Goal: Task Accomplishment & Management: Manage account settings

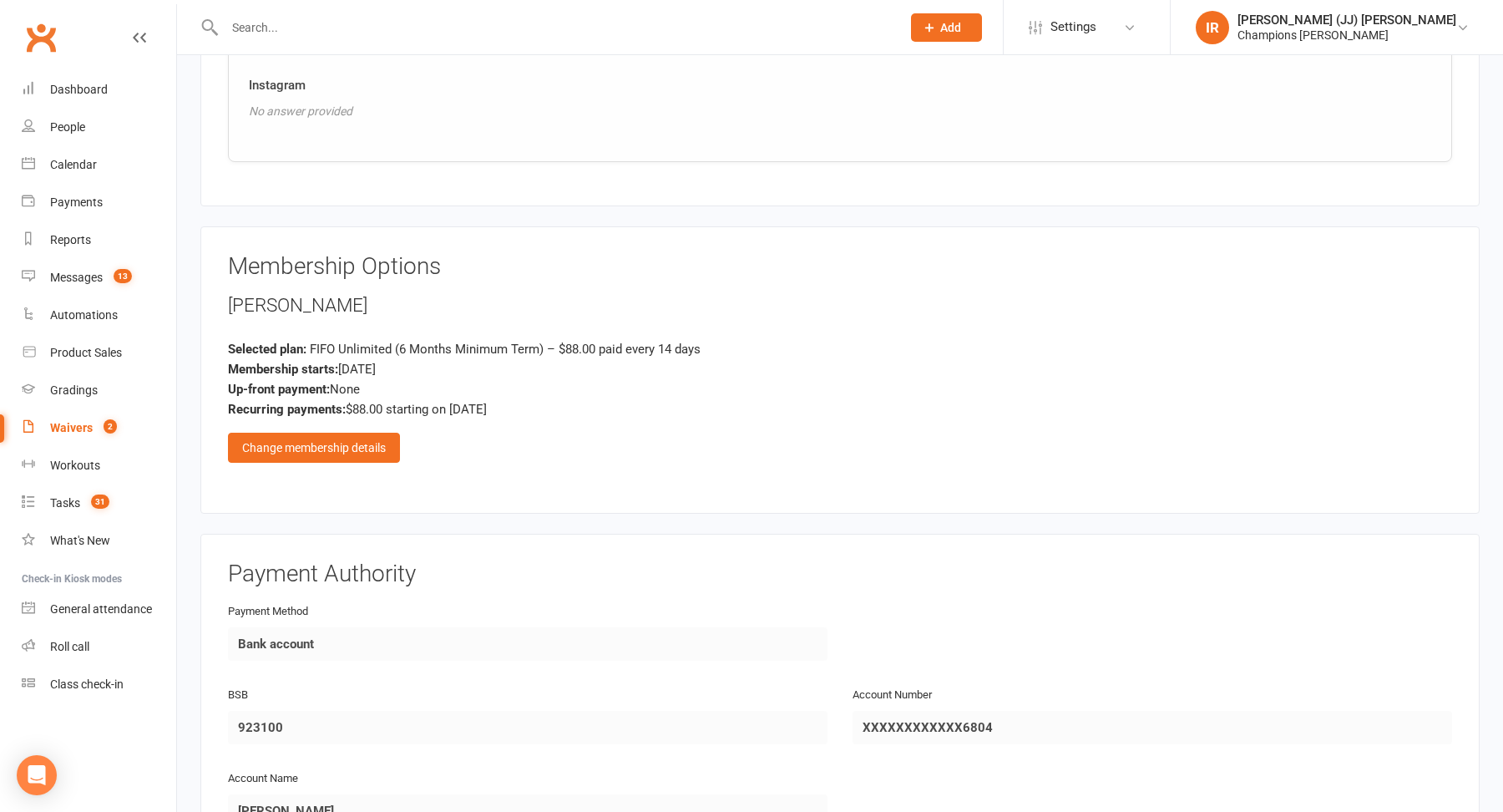
scroll to position [1396, 0]
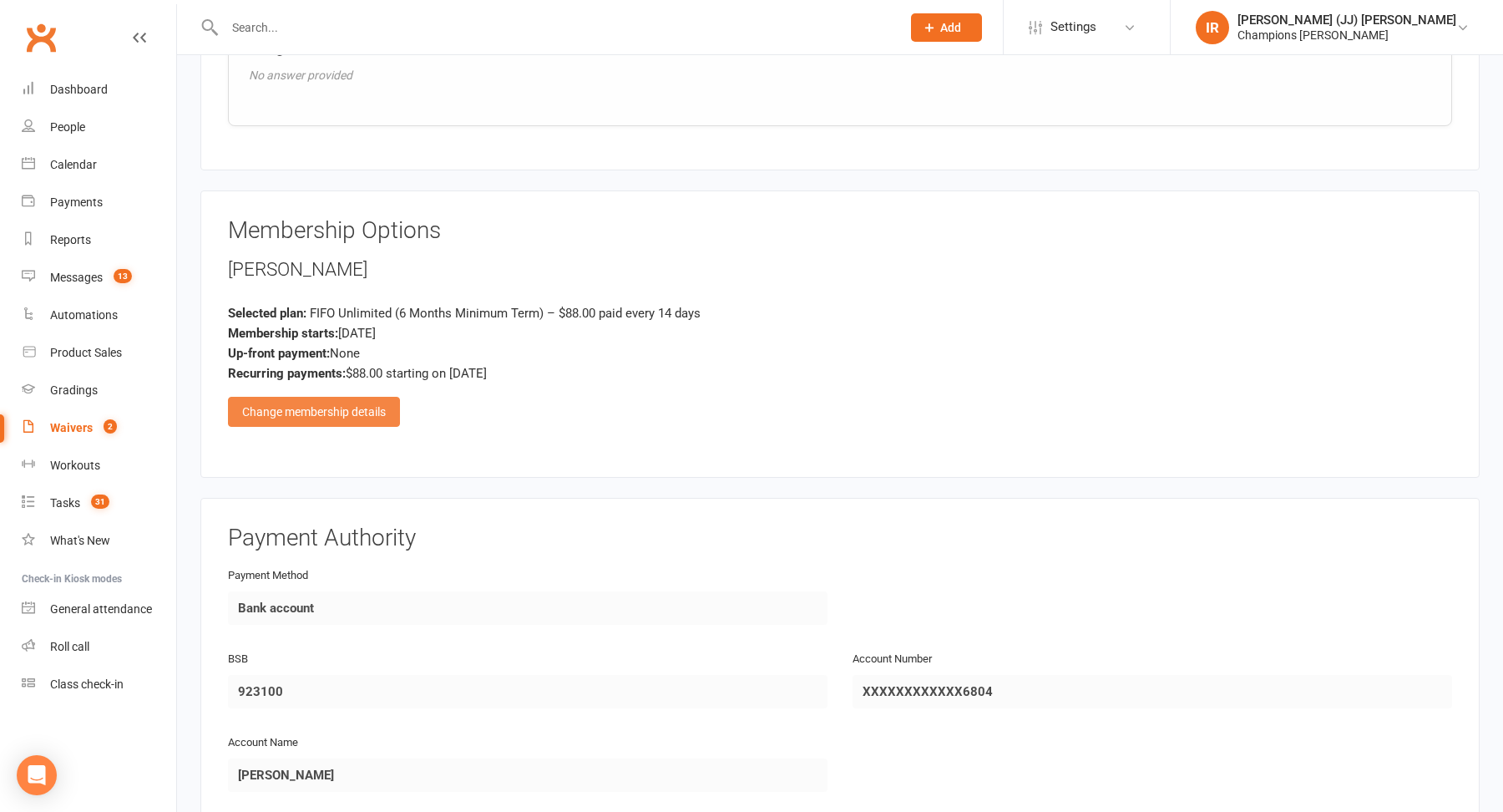
click at [345, 397] on div "Change membership details" at bounding box center [314, 411] width 172 height 31
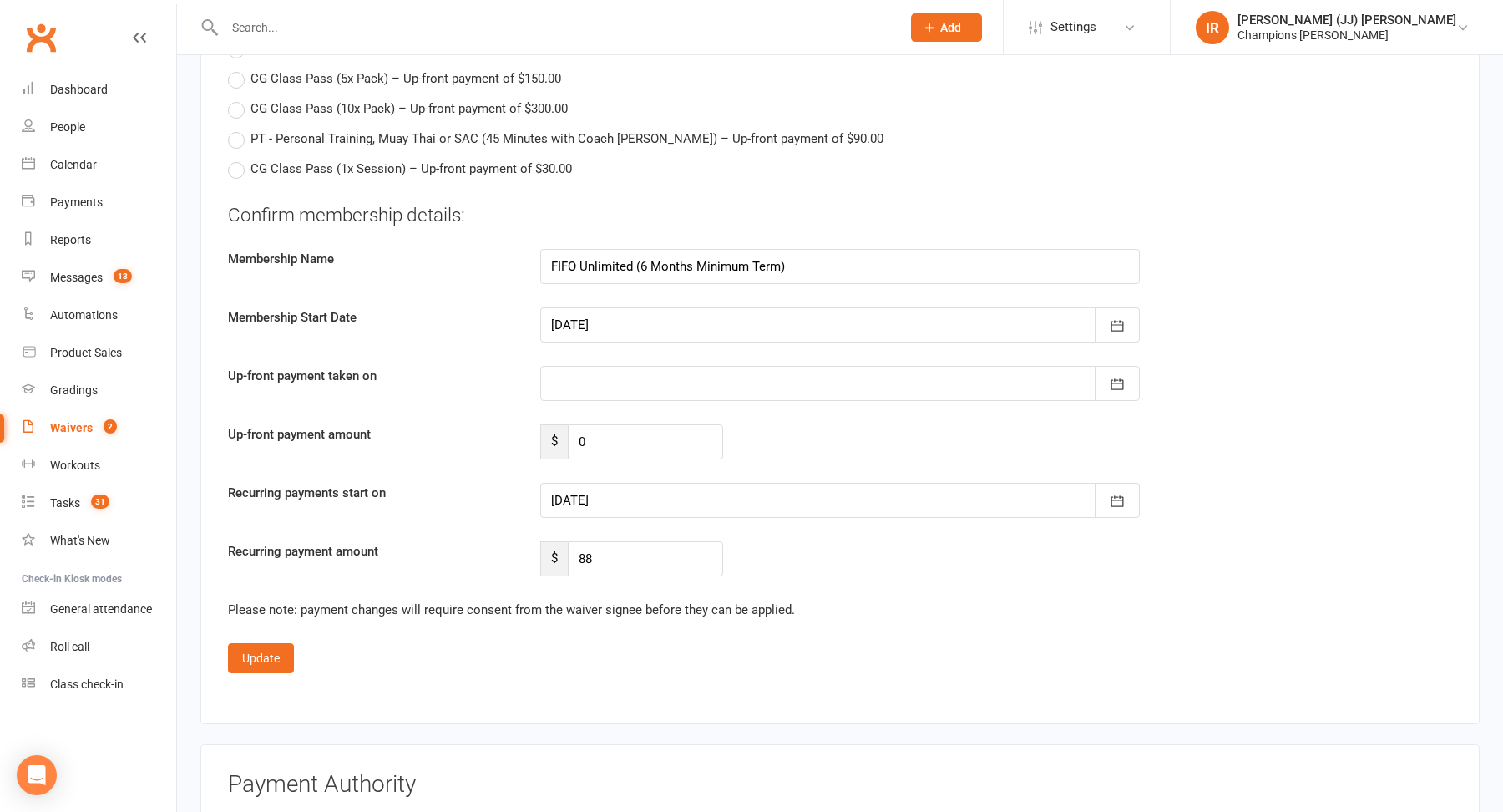
scroll to position [2616, 0]
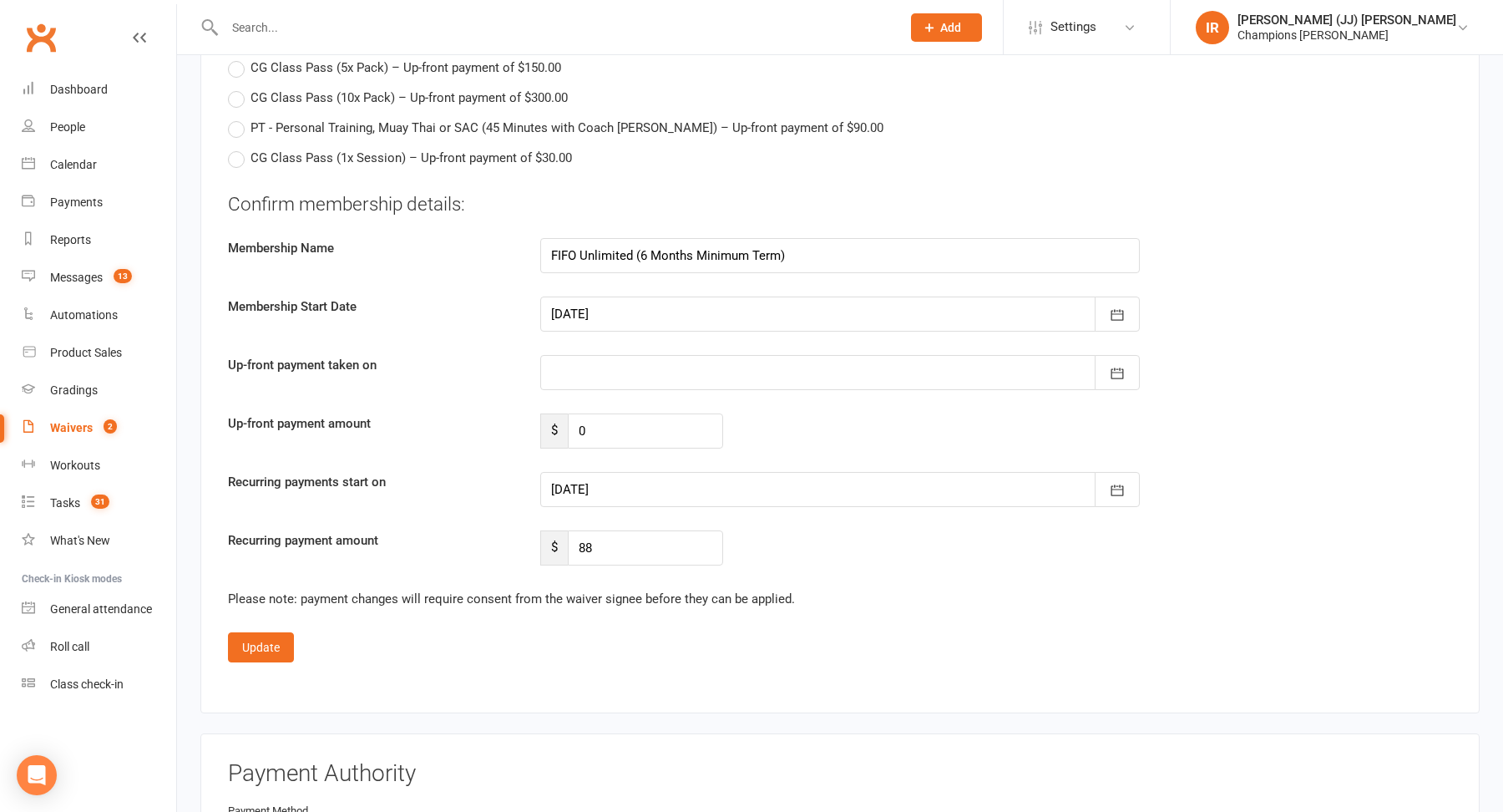
click at [660, 296] on div at bounding box center [840, 314] width 599 height 35
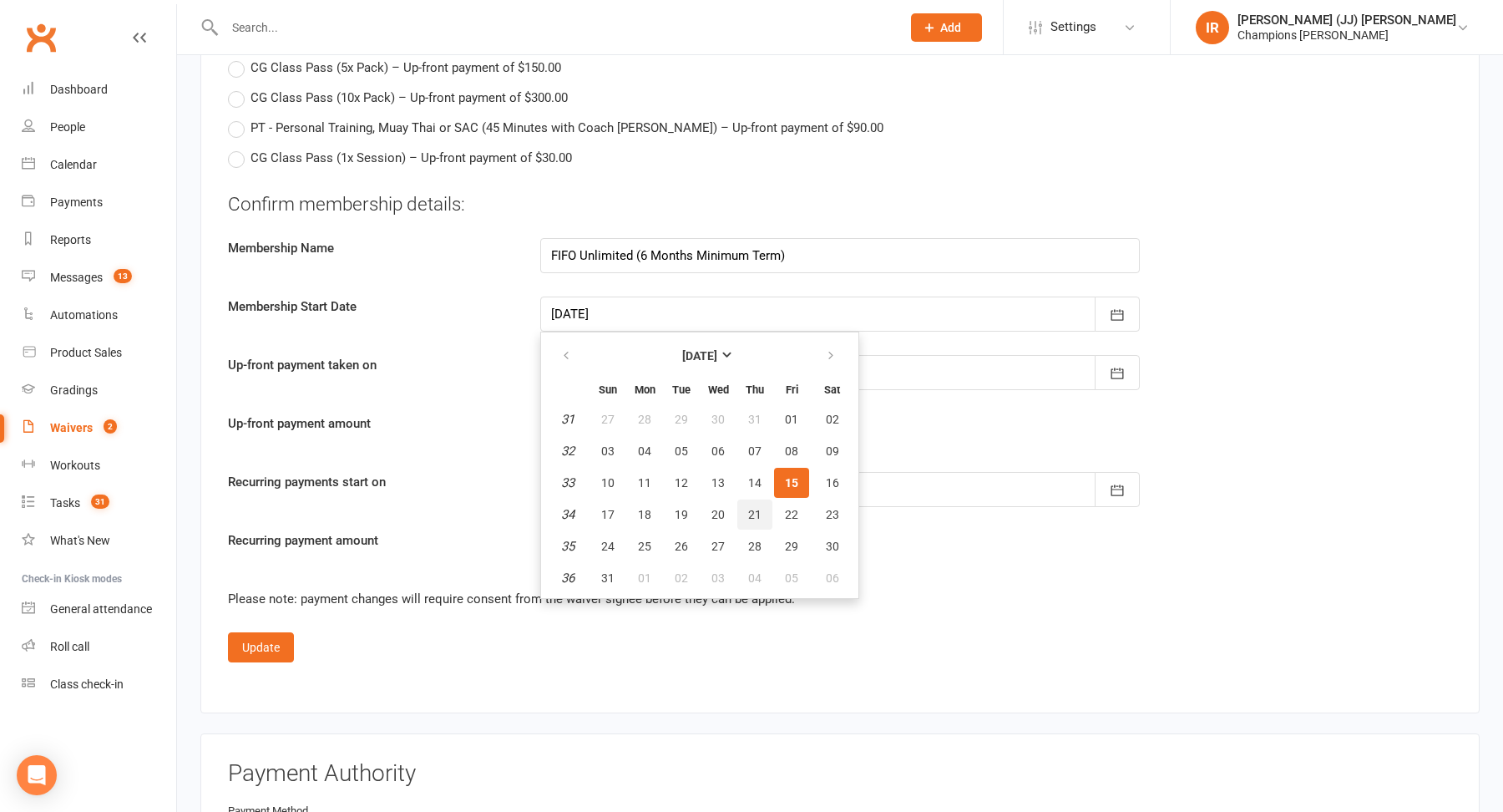
click at [759, 507] on button "21" at bounding box center [755, 514] width 35 height 31
type input "21 Aug 2025"
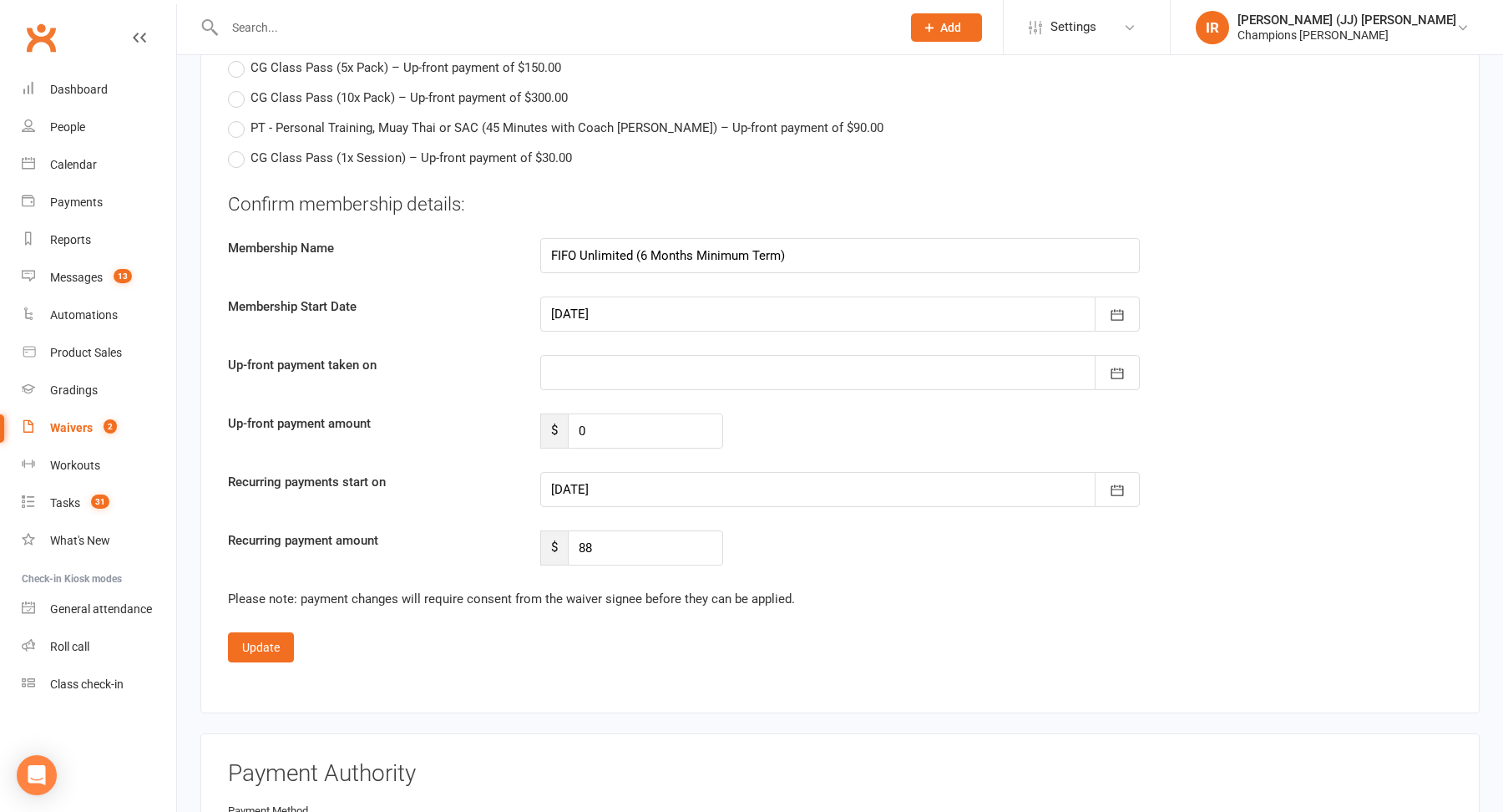
click at [753, 480] on div at bounding box center [840, 489] width 599 height 35
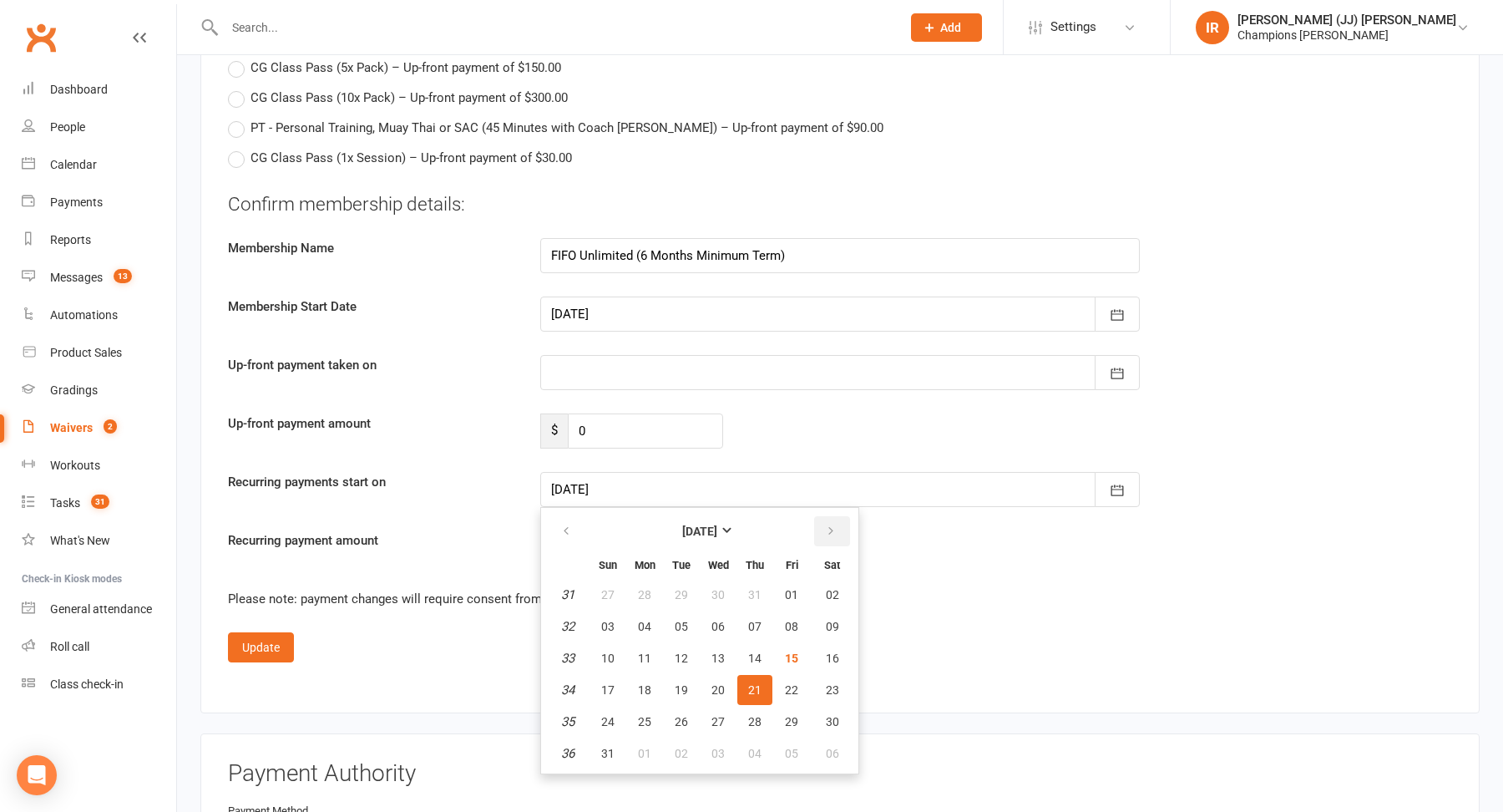
click at [823, 526] on button "button" at bounding box center [832, 531] width 35 height 31
click at [757, 652] on span "18" at bounding box center [755, 658] width 14 height 14
type input "18 Sep 2025"
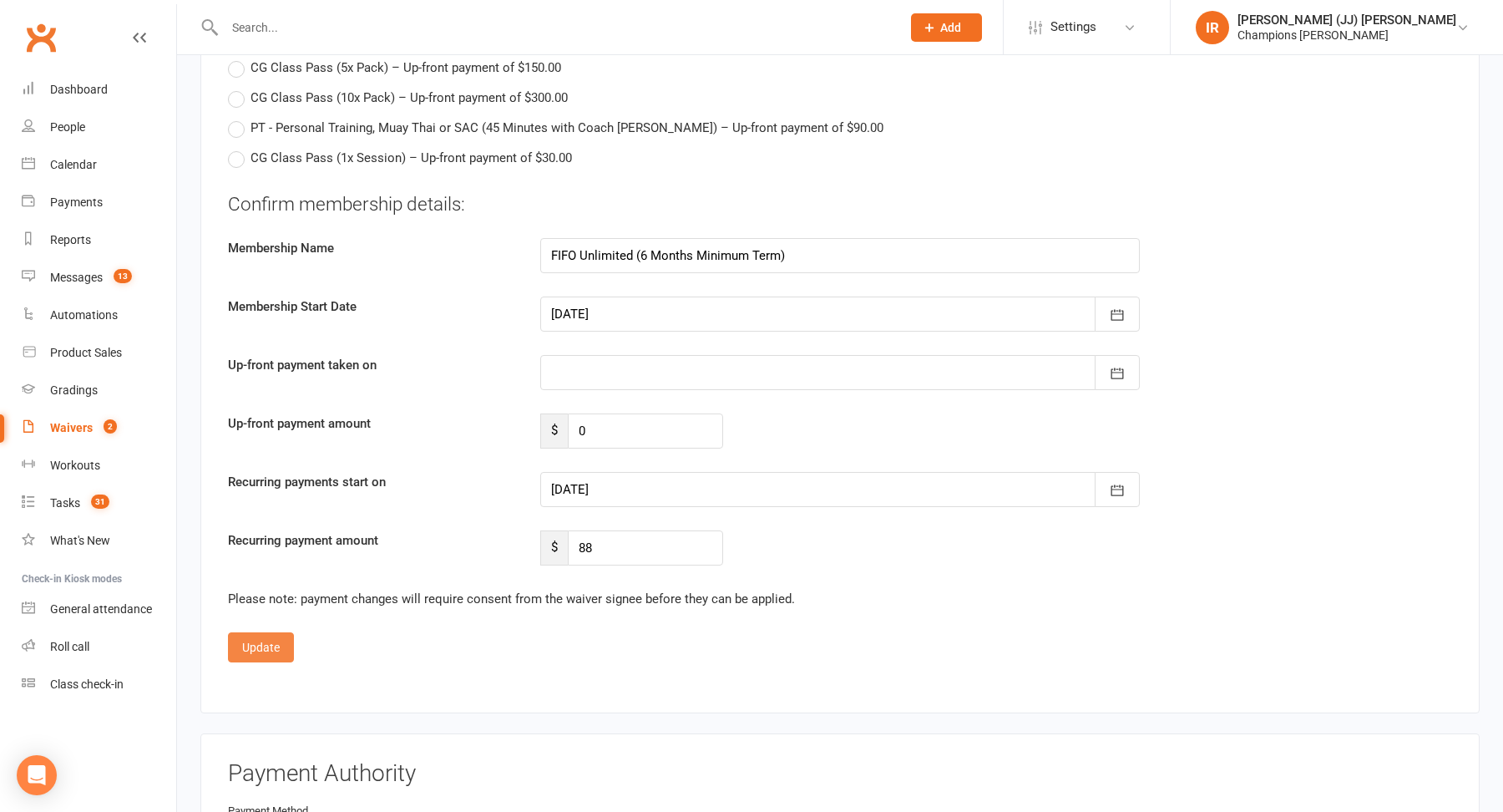
click at [272, 632] on button "Update" at bounding box center [261, 647] width 66 height 31
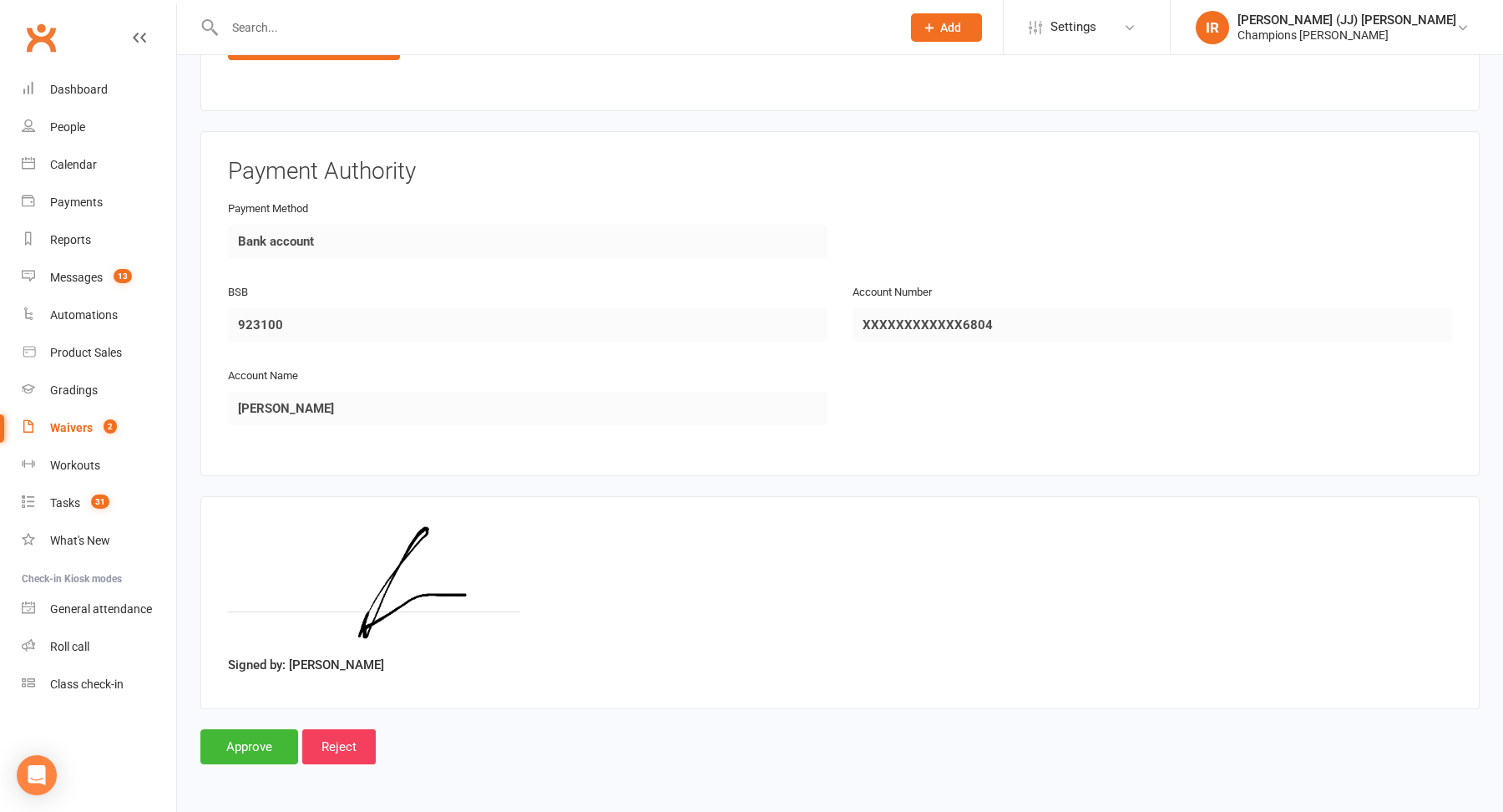
scroll to position [1749, 0]
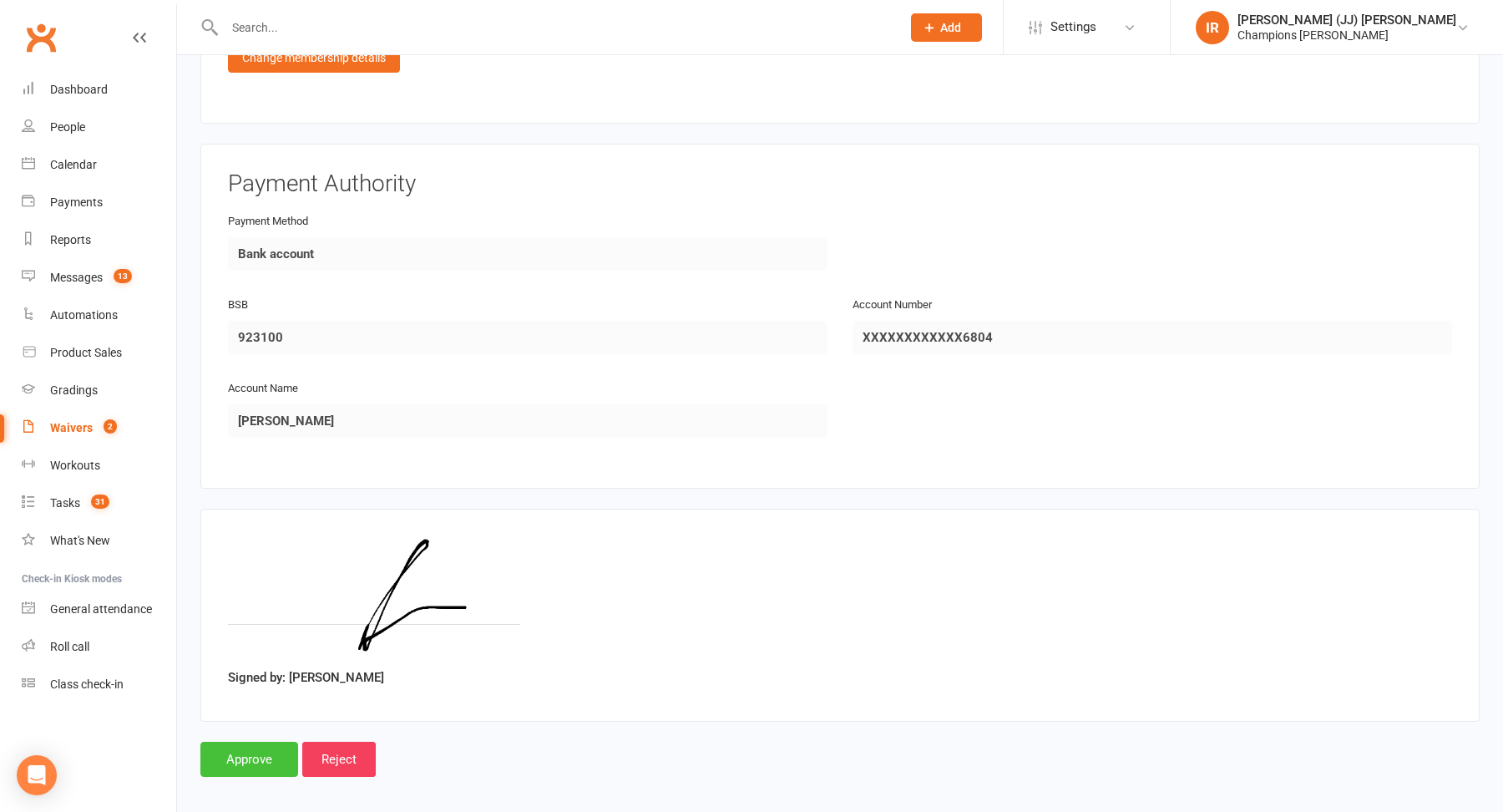
click at [250, 741] on input "Approve" at bounding box center [249, 759] width 97 height 35
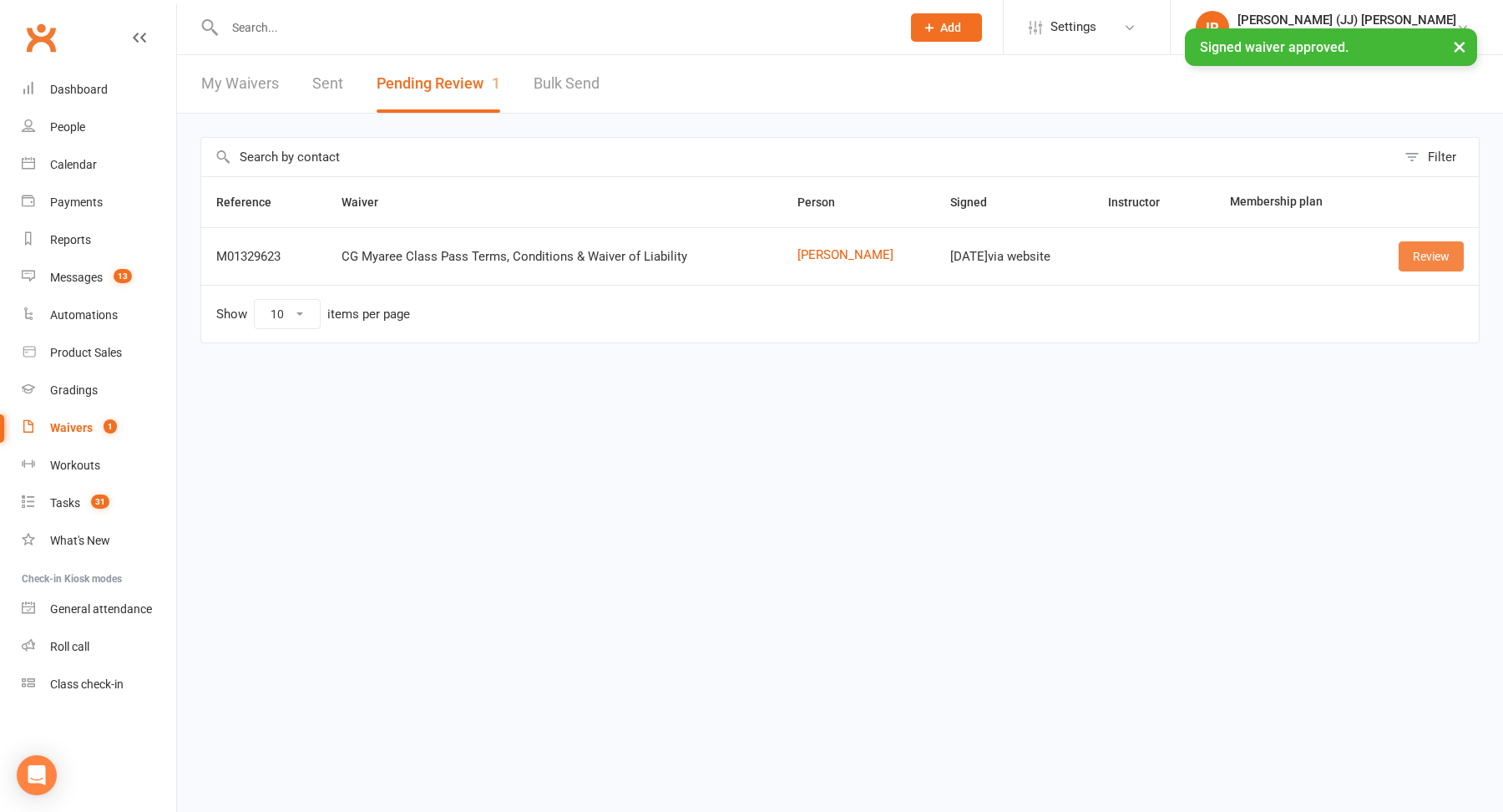
click at [1434, 245] on link "Review" at bounding box center [1431, 256] width 65 height 31
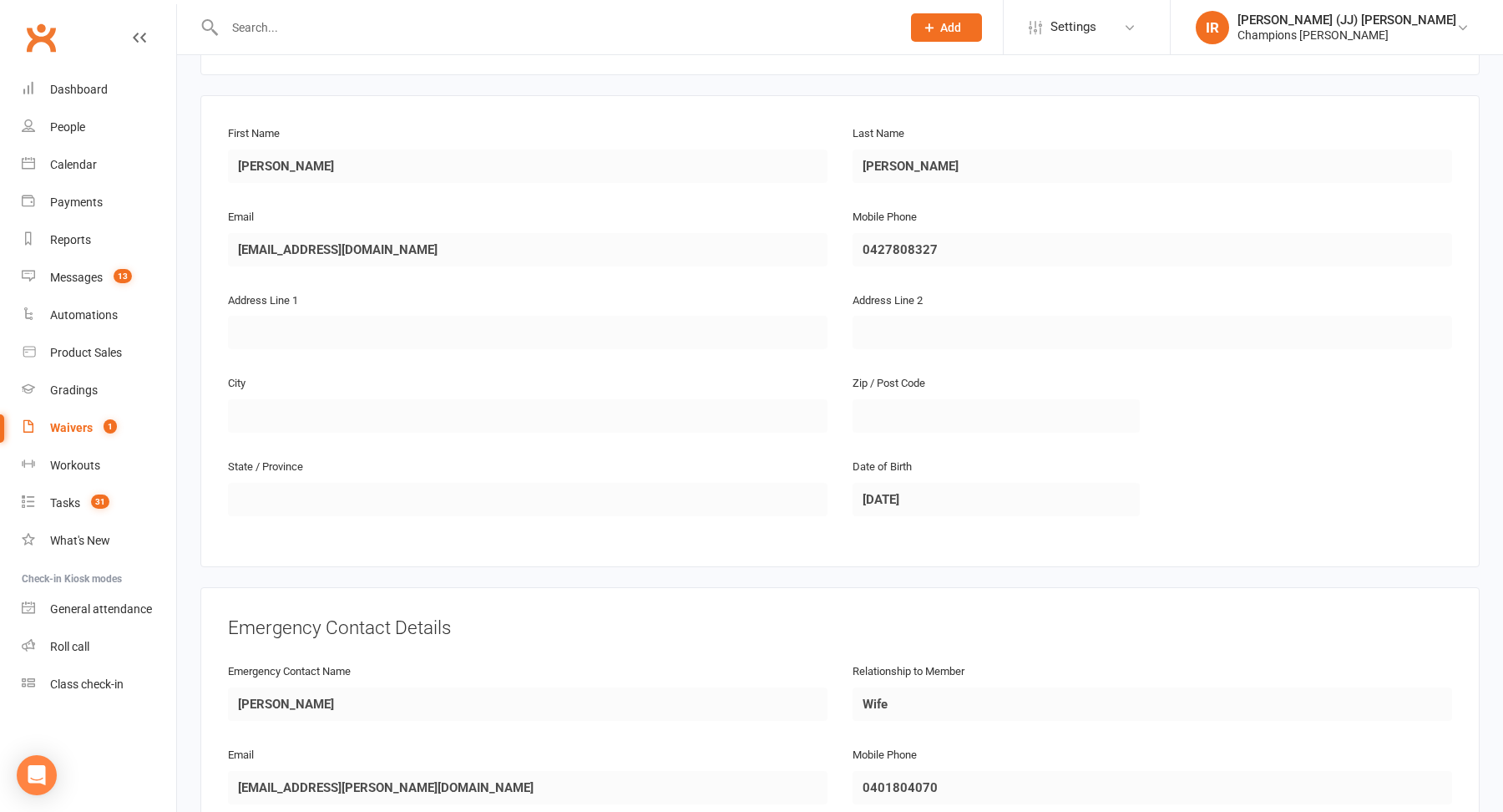
scroll to position [669, 0]
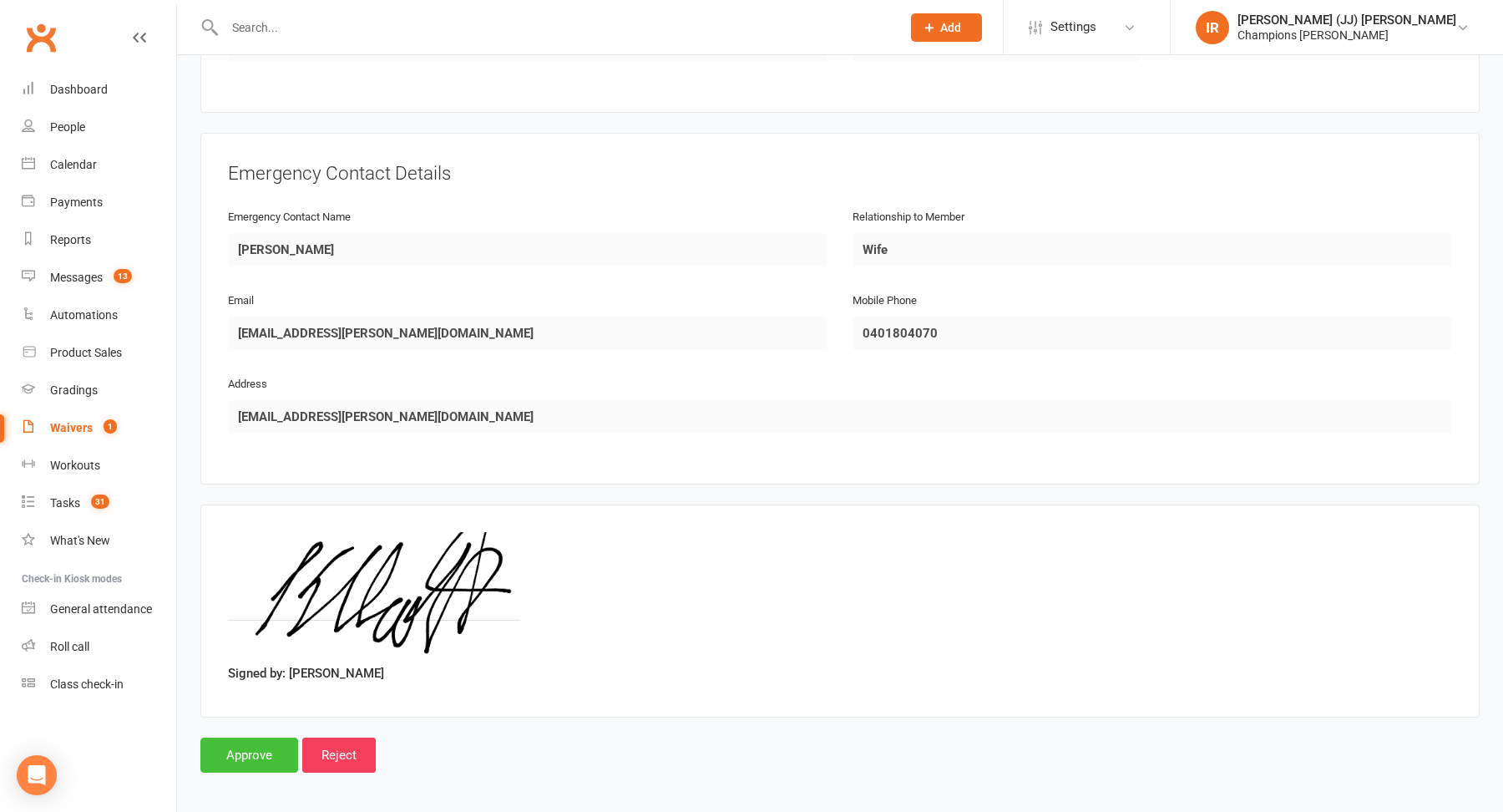
click at [229, 737] on input "Approve" at bounding box center [249, 755] width 97 height 35
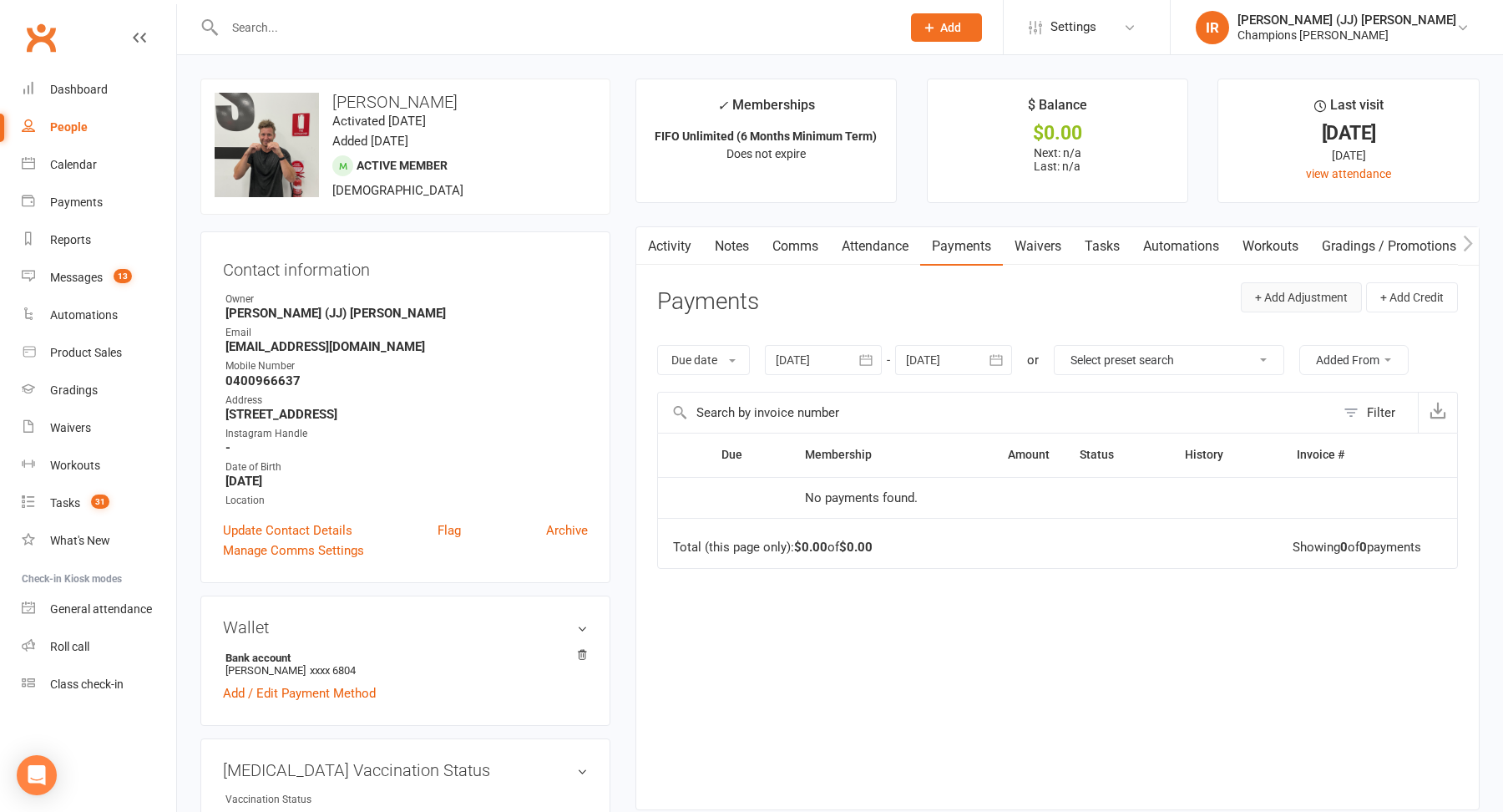
click at [1319, 289] on button "+ Add Adjustment" at bounding box center [1301, 297] width 121 height 31
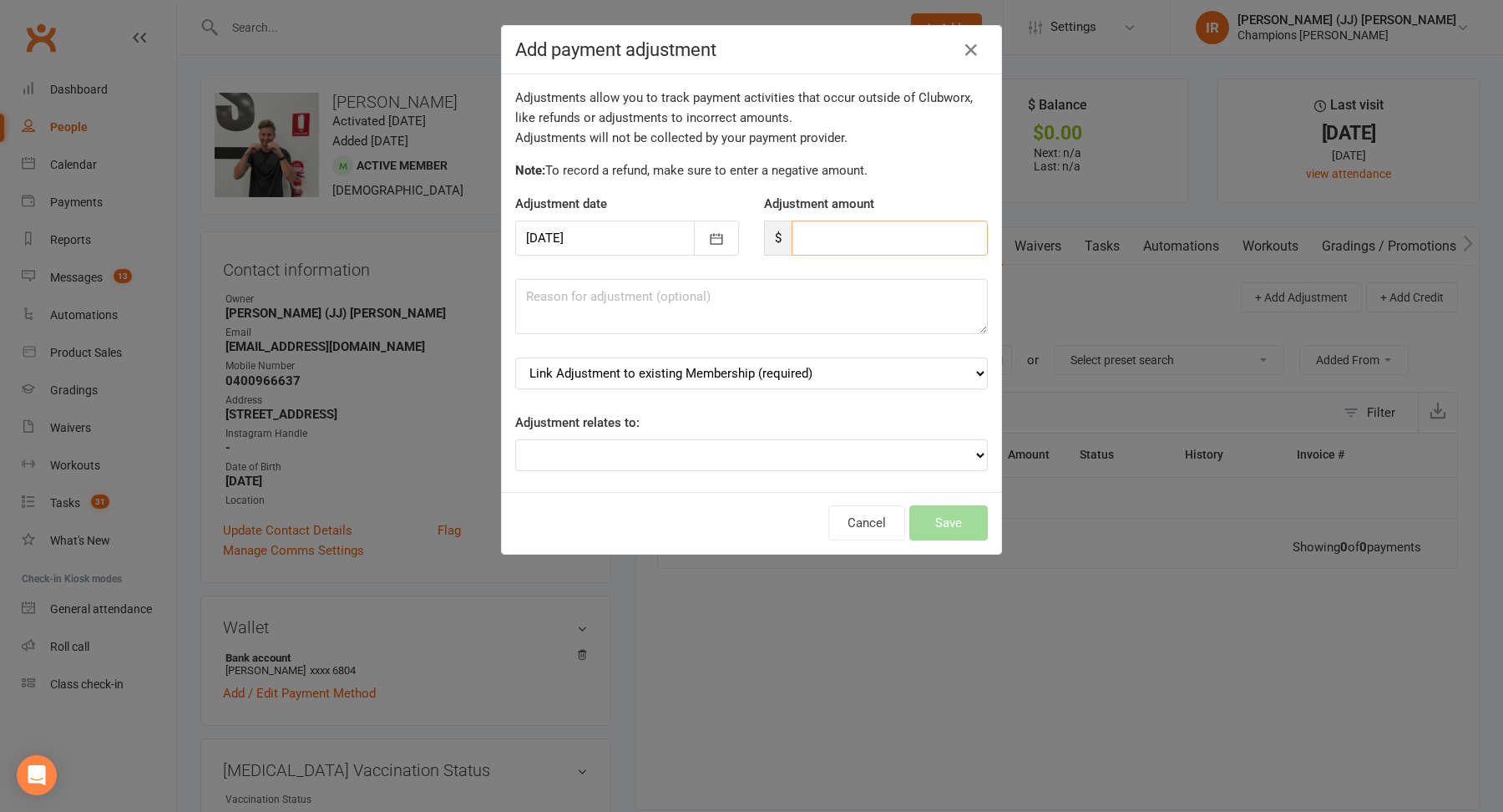
click at [859, 241] on input "number" at bounding box center [889, 238] width 196 height 35
type input "176"
click at [752, 375] on select "Link Adjustment to existing Membership (required) FIFO Unlimited (6 Months Mini…" at bounding box center [751, 373] width 472 height 31
select select "0"
click at [721, 466] on div "Adjustments allow you to track payment activities that occur outside of Clubwor…" at bounding box center [751, 283] width 499 height 417
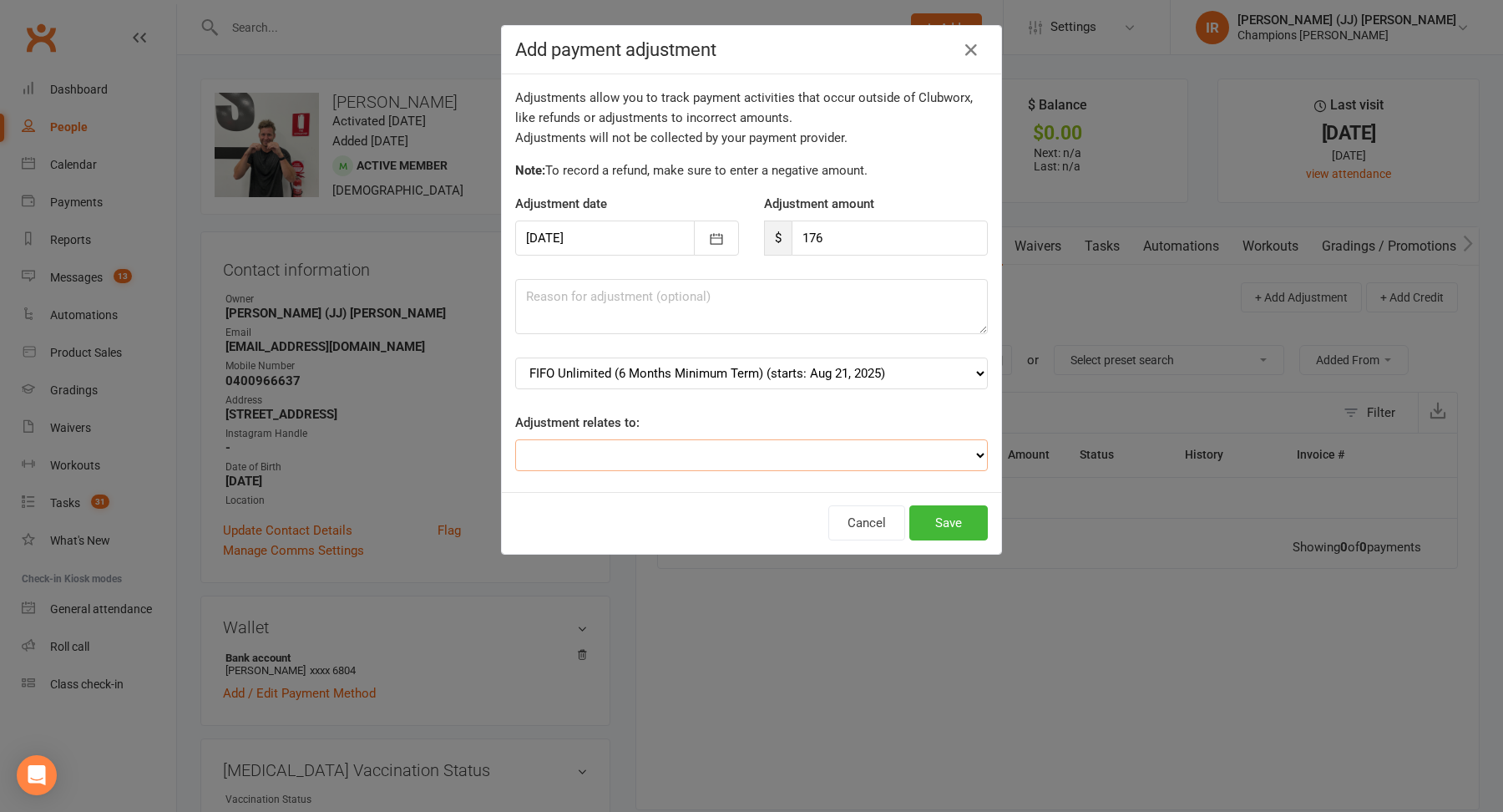
click at [710, 455] on select "Adjustment for an Autopayment Cash adjustment POS Sale adjustment Other adjustm…" at bounding box center [751, 455] width 472 height 31
select select "2"
click at [648, 306] on textarea at bounding box center [751, 306] width 472 height 55
paste textarea "FI FIFO Membership - $176 1 Month Registration x 1"
type textarea "FI FIFO Membership - $176 1 Month Registration x 1"
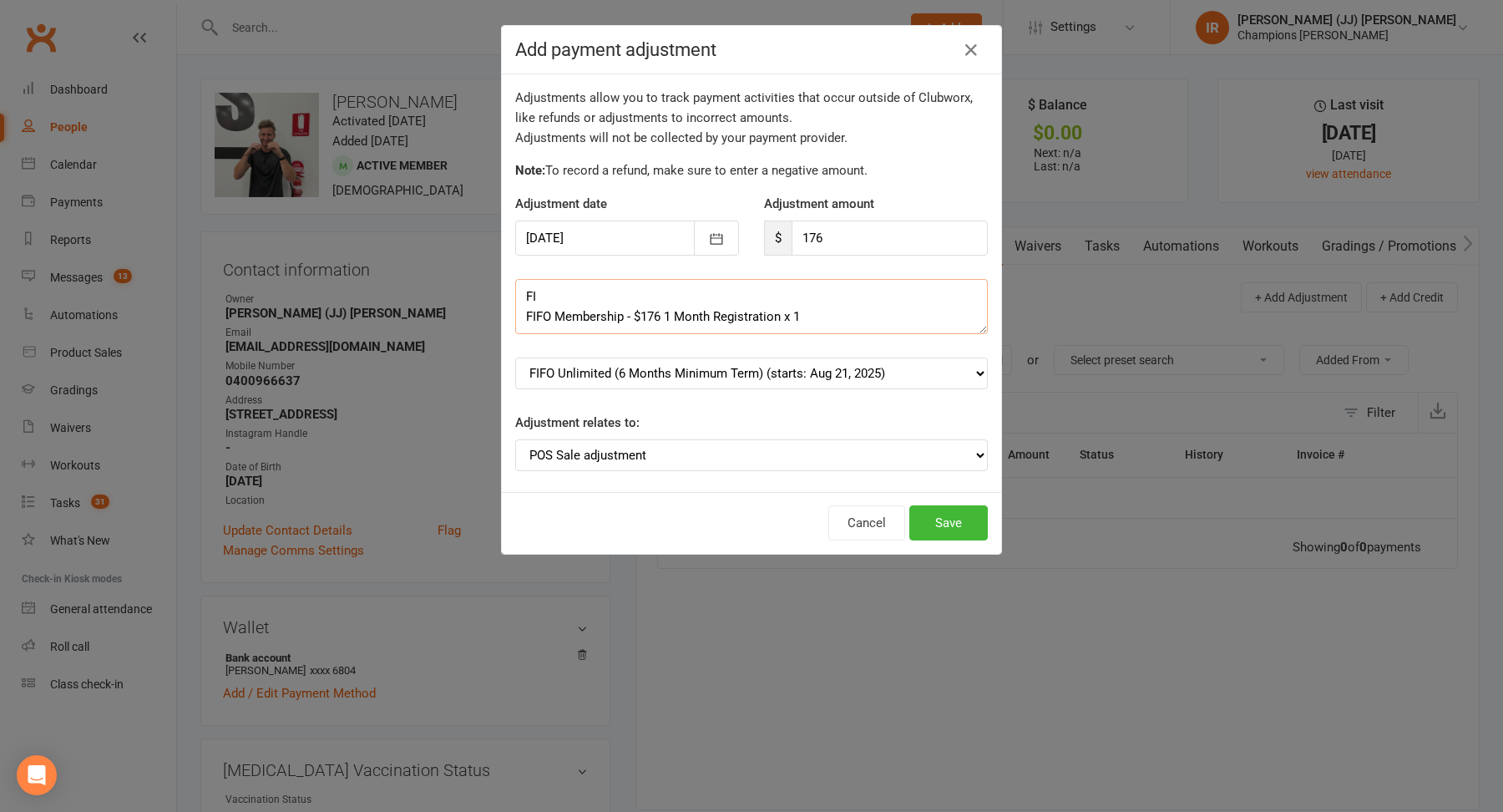
drag, startPoint x: 550, startPoint y: 286, endPoint x: 453, endPoint y: 305, distance: 98.8
click at [453, 305] on div "Add payment adjustment Adjustments allow you to track payment activities that o…" at bounding box center [751, 406] width 1503 height 812
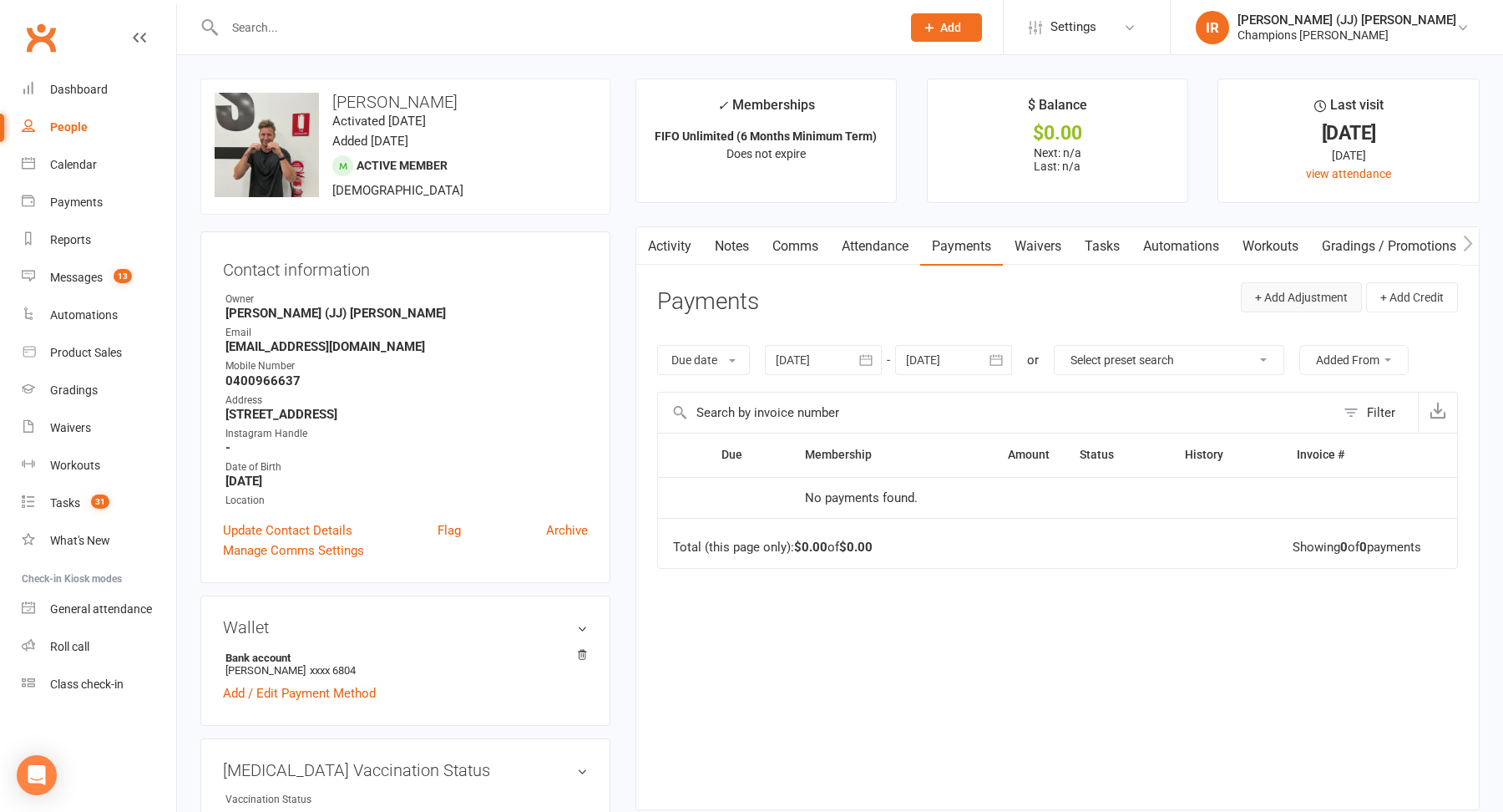
click at [1291, 291] on button "+ Add Adjustment" at bounding box center [1301, 297] width 121 height 31
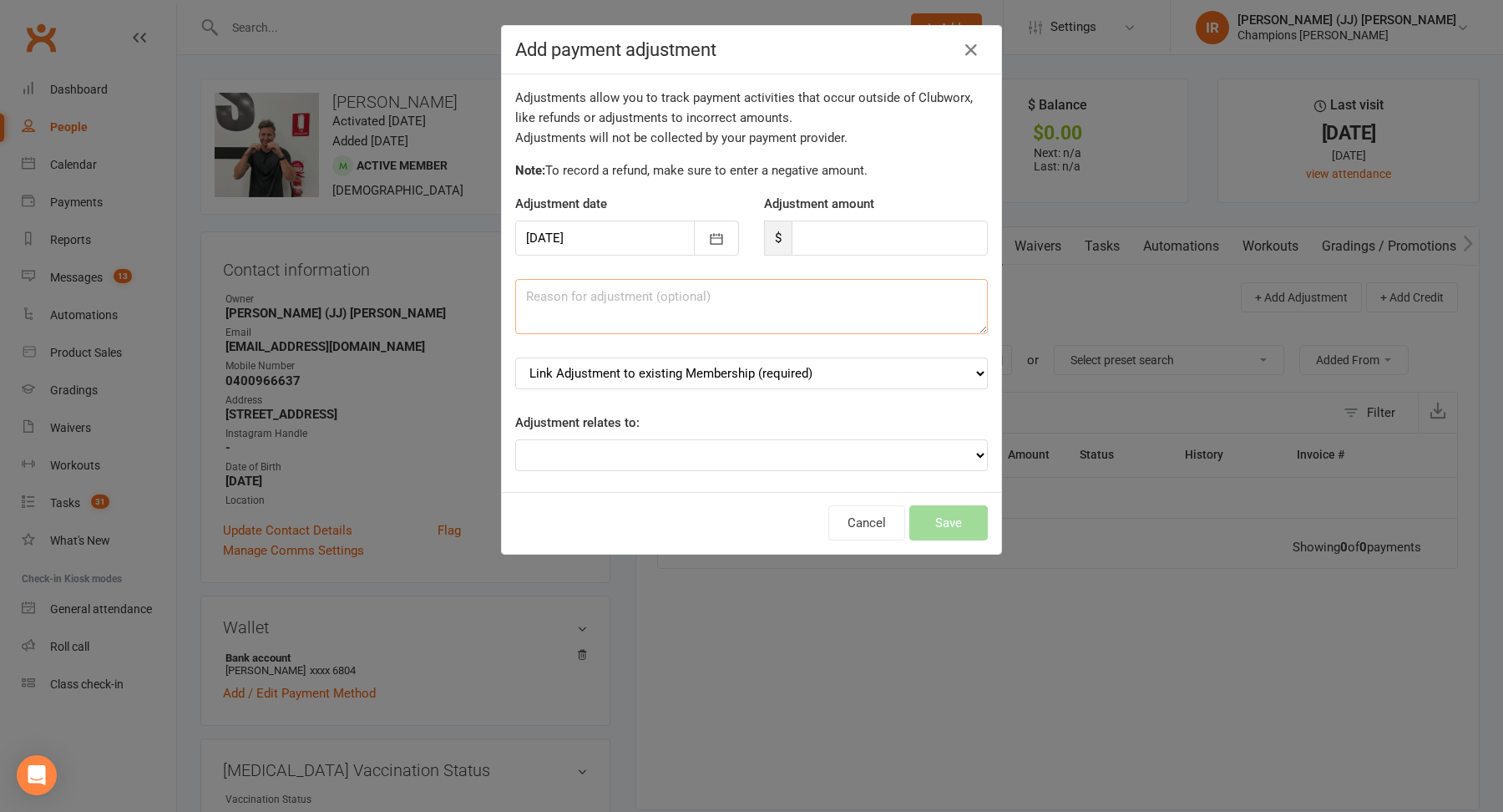
click at [726, 314] on textarea at bounding box center [751, 306] width 472 height 55
paste textarea "FI FIFO Membership - $176 1 Month Registration x 1"
type textarea "FI FIFO Membership - $176 1 Month Registration x 1"
click at [829, 247] on input "number" at bounding box center [889, 238] width 196 height 35
type input "176"
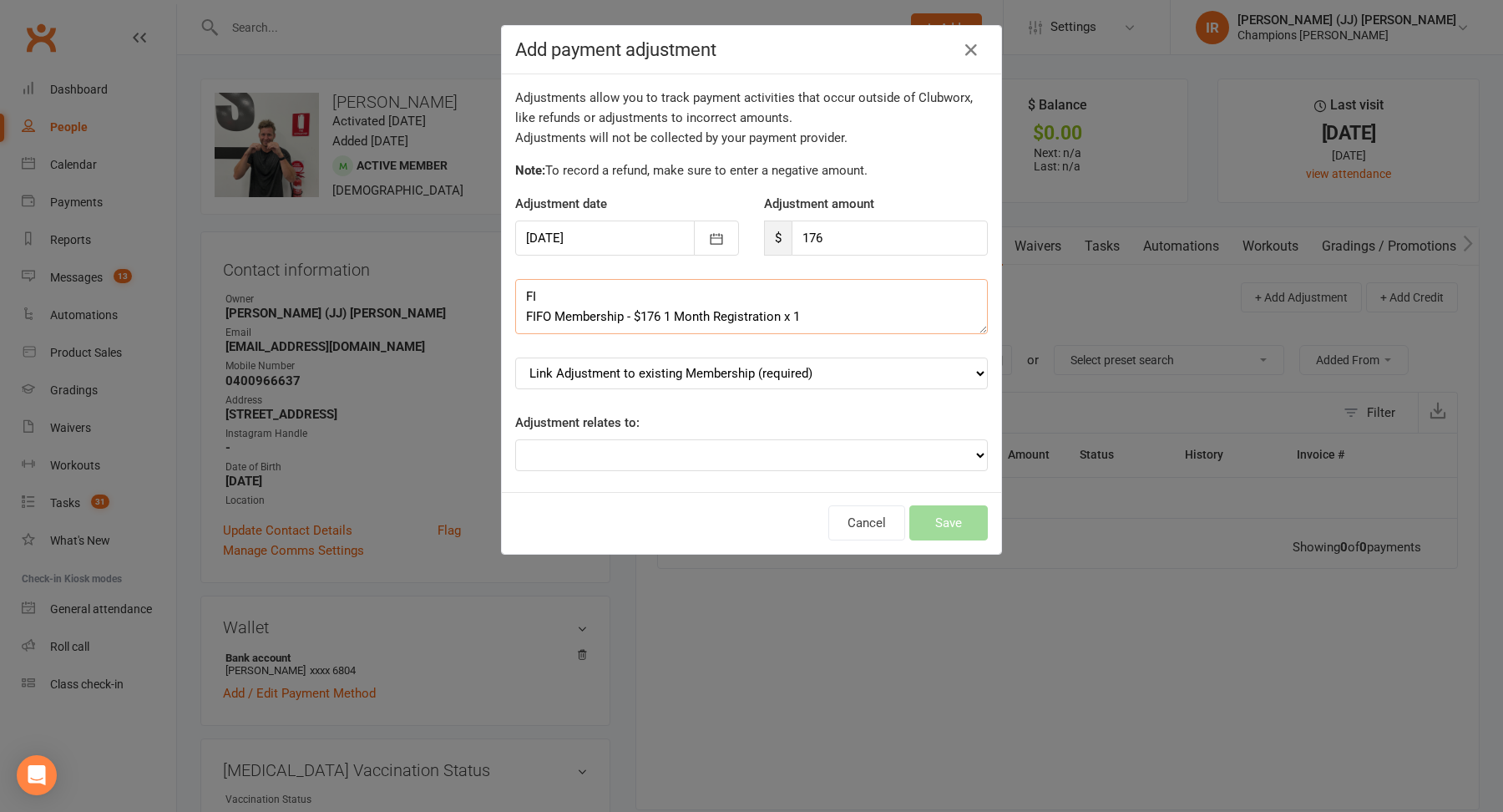
click at [544, 291] on textarea "FI FIFO Membership - $176 1 Month Registration x 1" at bounding box center [751, 306] width 472 height 55
click at [675, 296] on textarea "FIFO Membership - $176 1 Month Registration x 1" at bounding box center [751, 306] width 472 height 55
click at [666, 290] on textarea "FIFO Membership - $176 1 Month Registration x 1" at bounding box center [751, 306] width 472 height 55
click at [812, 298] on textarea "FIFO Membership - $176 - 1 Month Registration x 1" at bounding box center [751, 306] width 472 height 55
type textarea "FIFO Membership - $176 - 1 Month Registration"
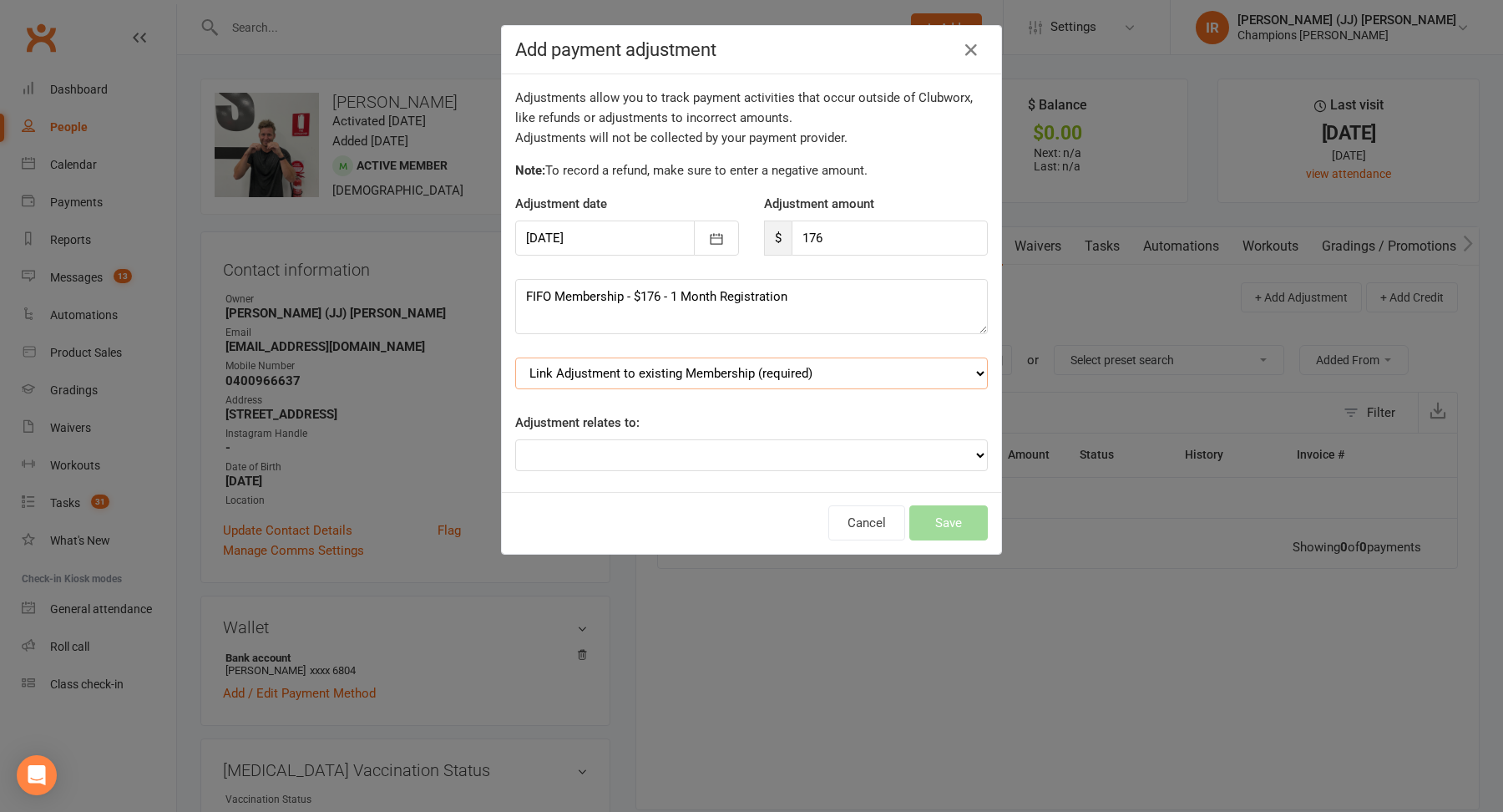
click at [756, 372] on select "Link Adjustment to existing Membership (required) FIFO Unlimited (6 Months Mini…" at bounding box center [751, 373] width 472 height 31
select select "0"
click at [708, 454] on select "Adjustment for an Autopayment Cash adjustment POS Sale adjustment Other adjustm…" at bounding box center [751, 455] width 472 height 31
select select "2"
click at [944, 524] on button "Save" at bounding box center [949, 523] width 79 height 35
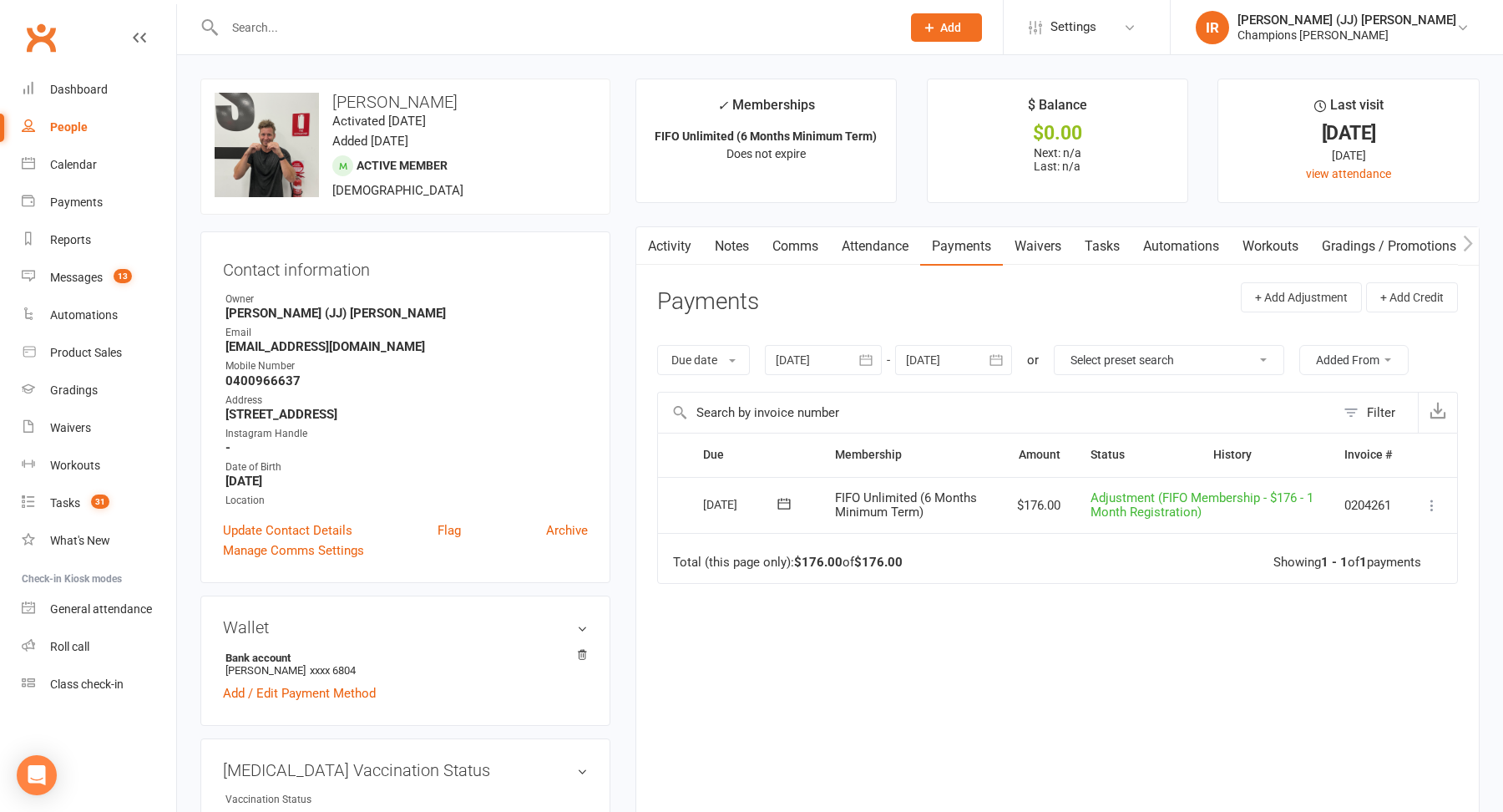
click at [939, 368] on div at bounding box center [953, 359] width 117 height 31
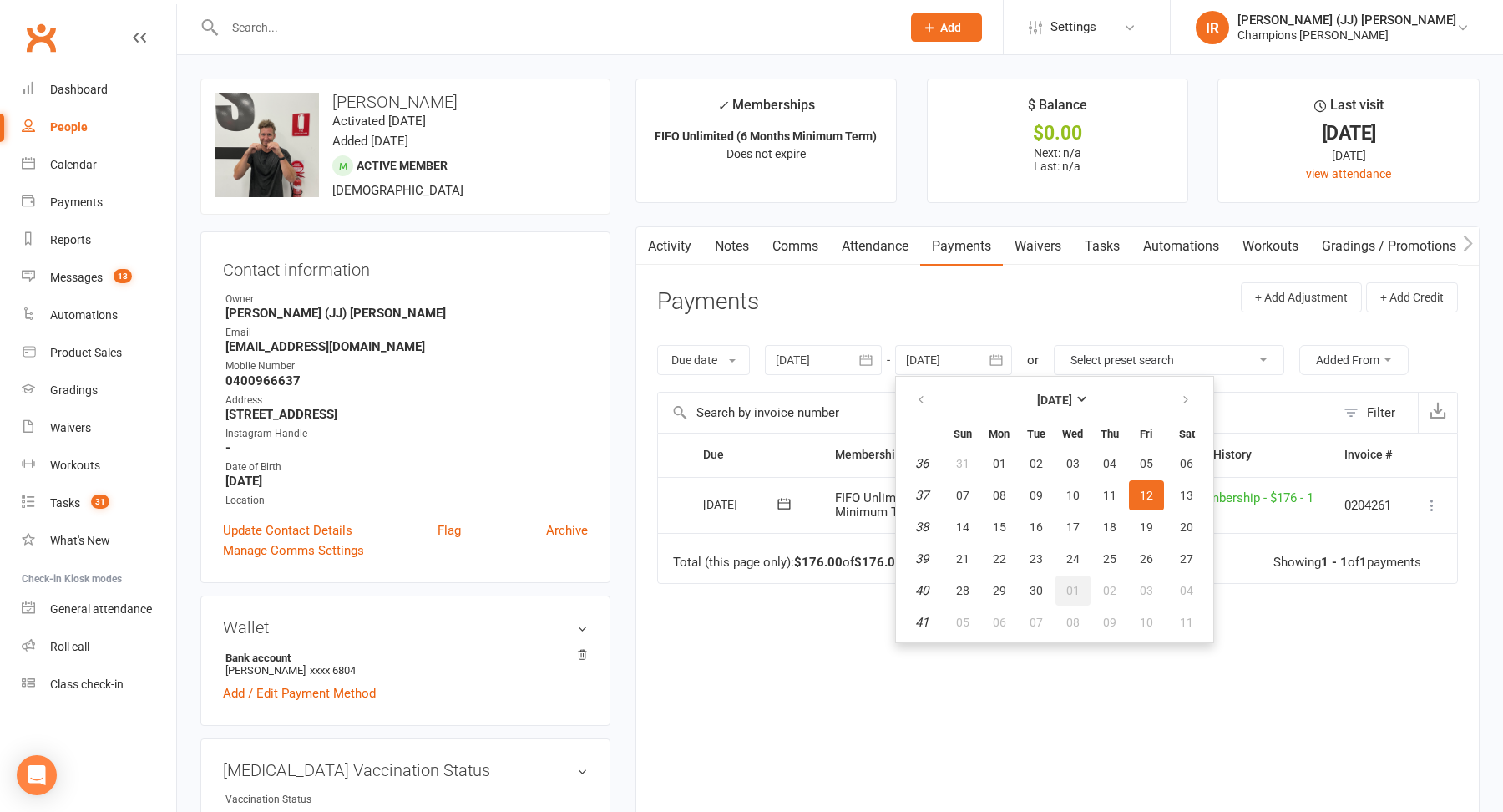
click at [1072, 584] on span "01" at bounding box center [1073, 591] width 14 height 14
type input "01 Oct 2025"
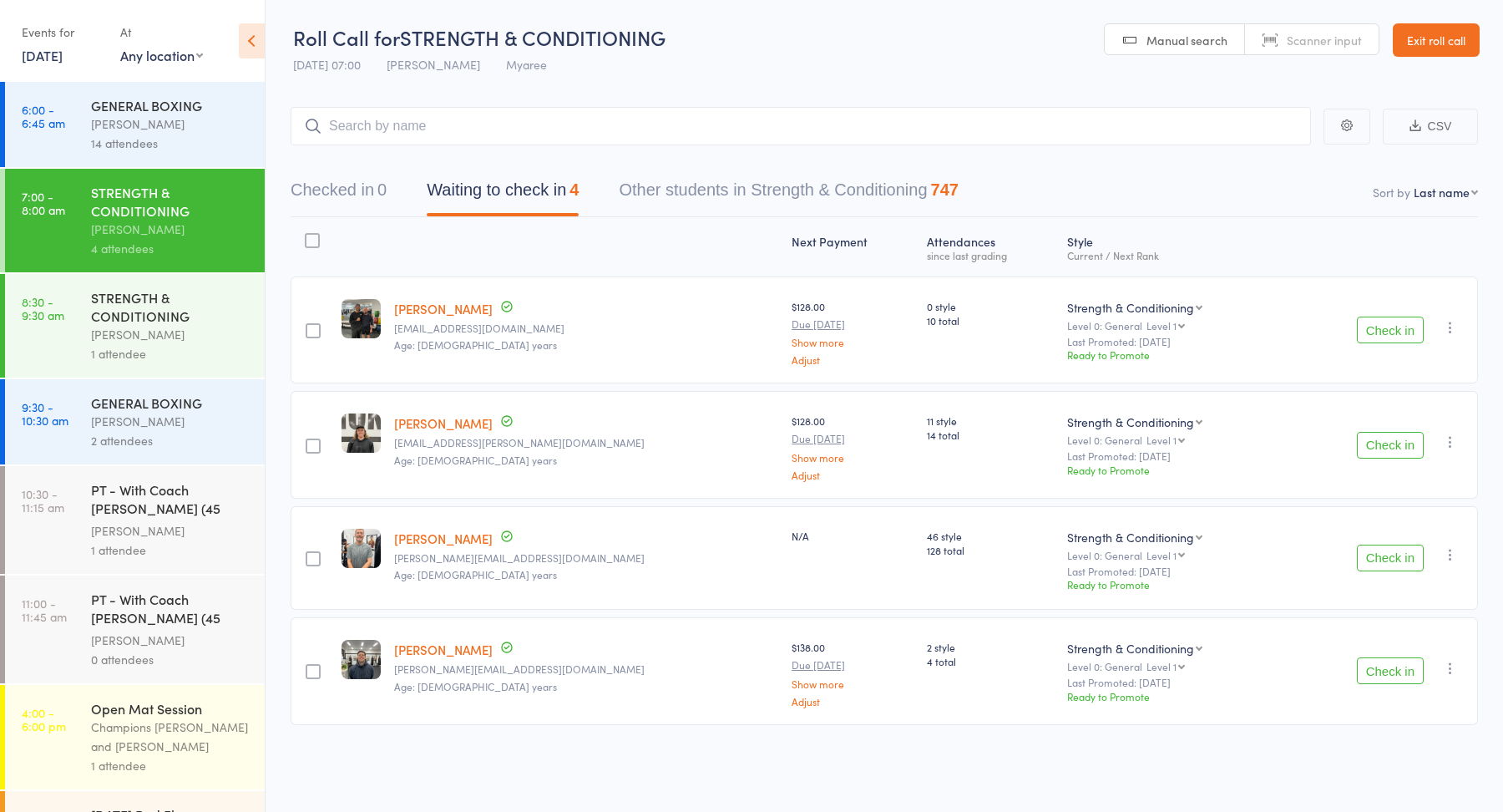
click at [1389, 334] on button "Check in" at bounding box center [1391, 330] width 67 height 27
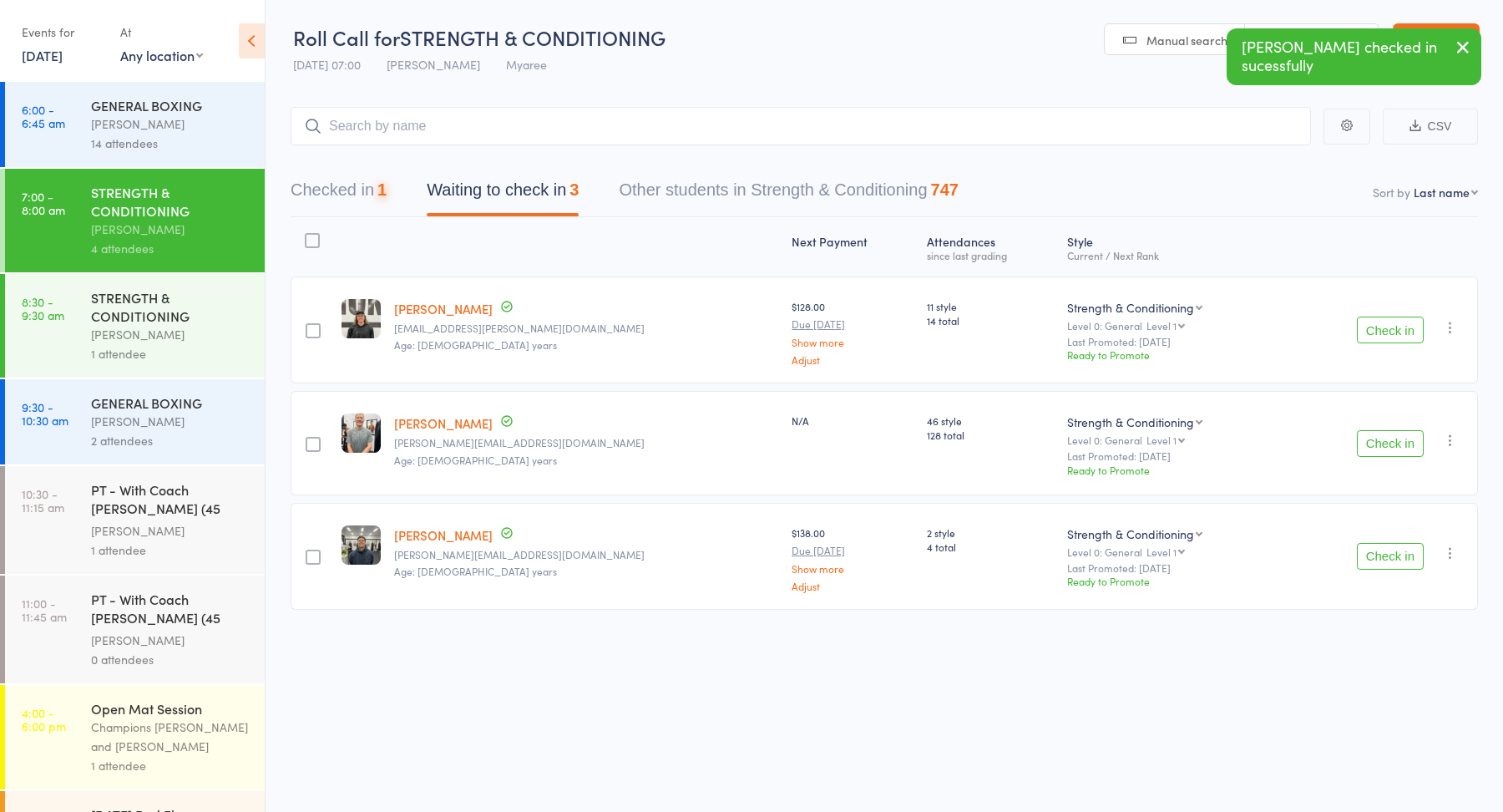
click at [1389, 334] on button "Check in" at bounding box center [1391, 330] width 67 height 27
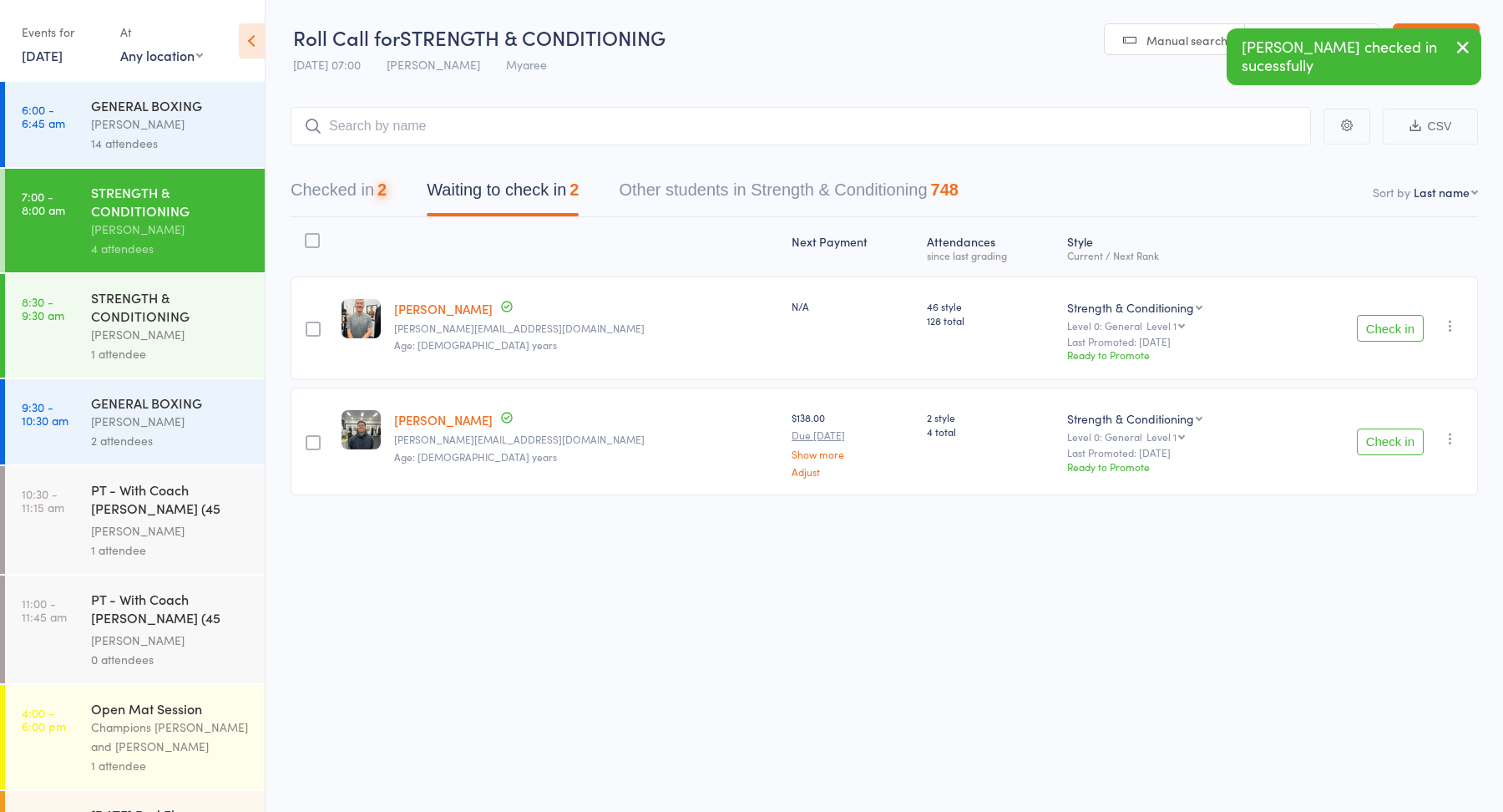
click at [1389, 334] on button "Check in" at bounding box center [1391, 328] width 67 height 27
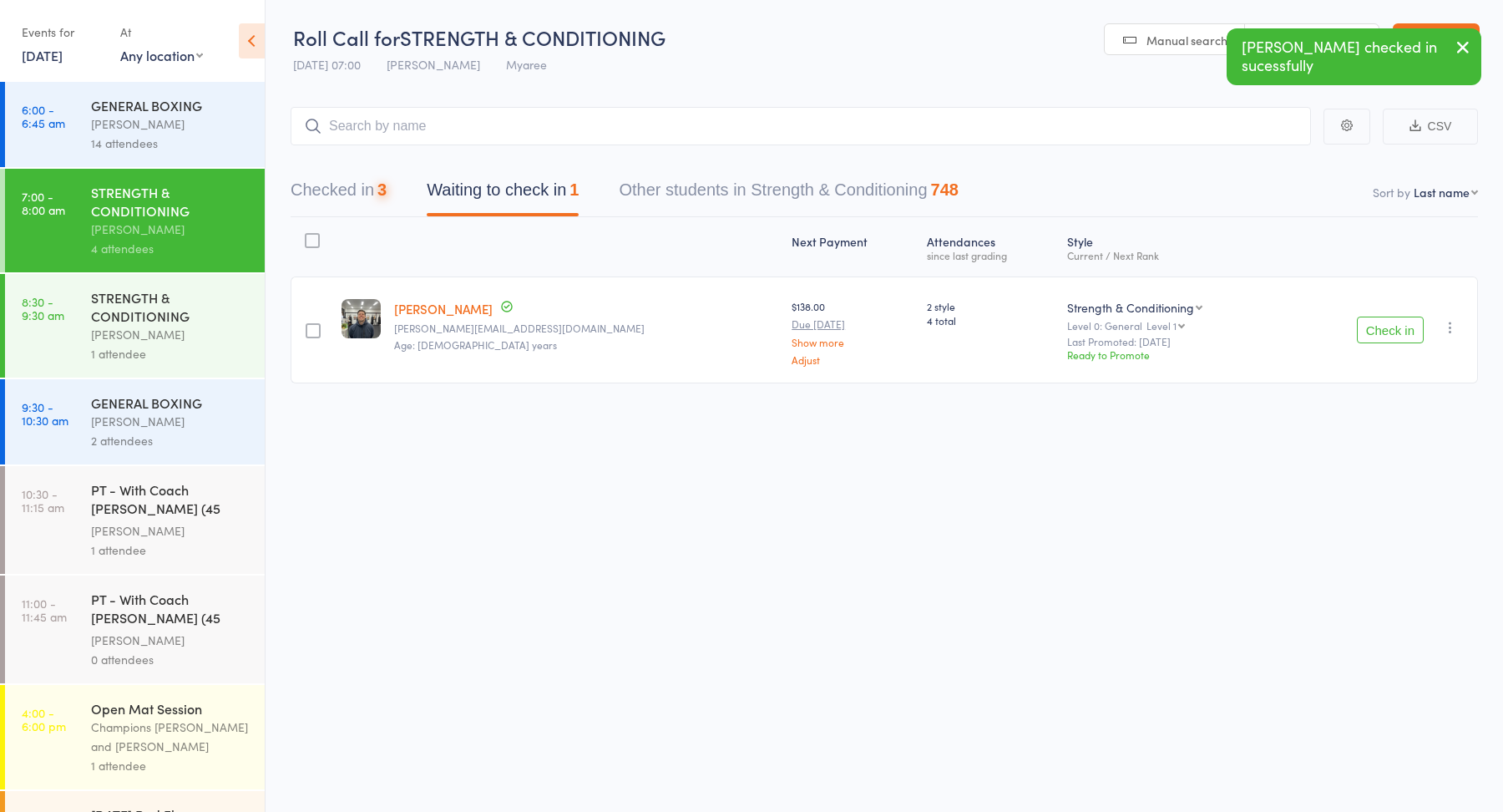
click at [1389, 334] on button "Check in" at bounding box center [1391, 330] width 67 height 27
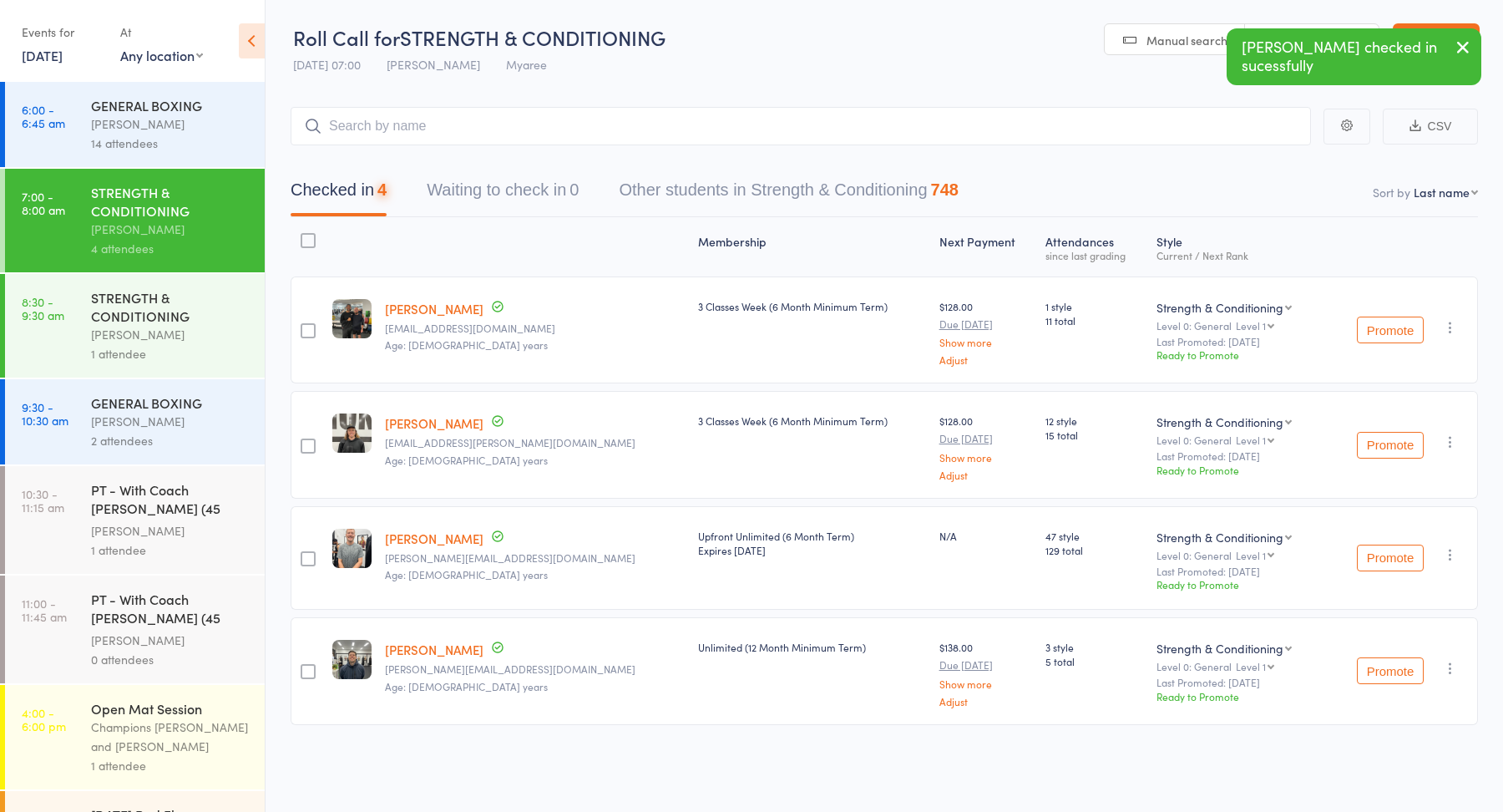
click at [211, 349] on div "1 attendee" at bounding box center [170, 354] width 159 height 20
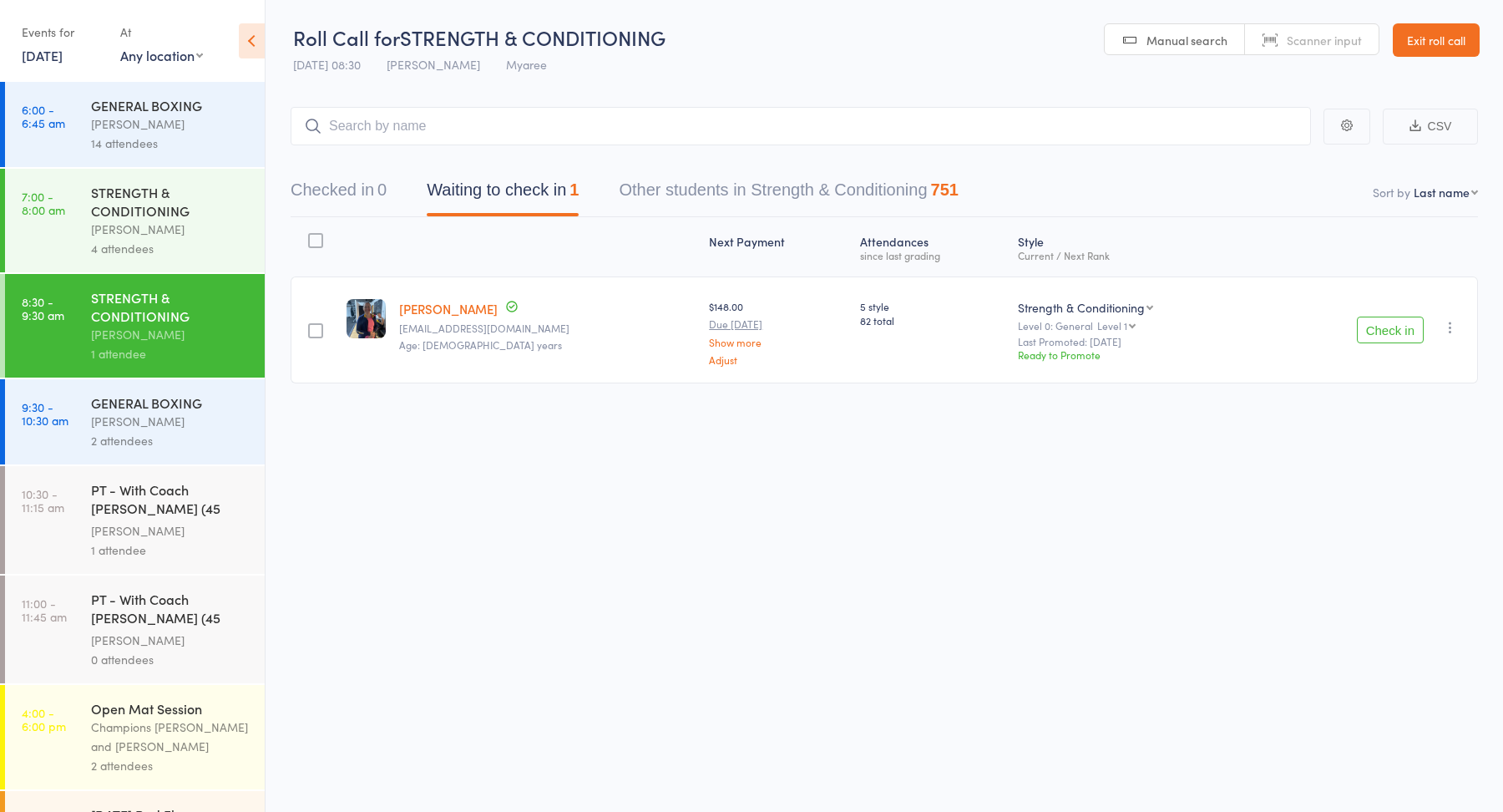
click at [1377, 326] on button "Check in" at bounding box center [1391, 330] width 67 height 27
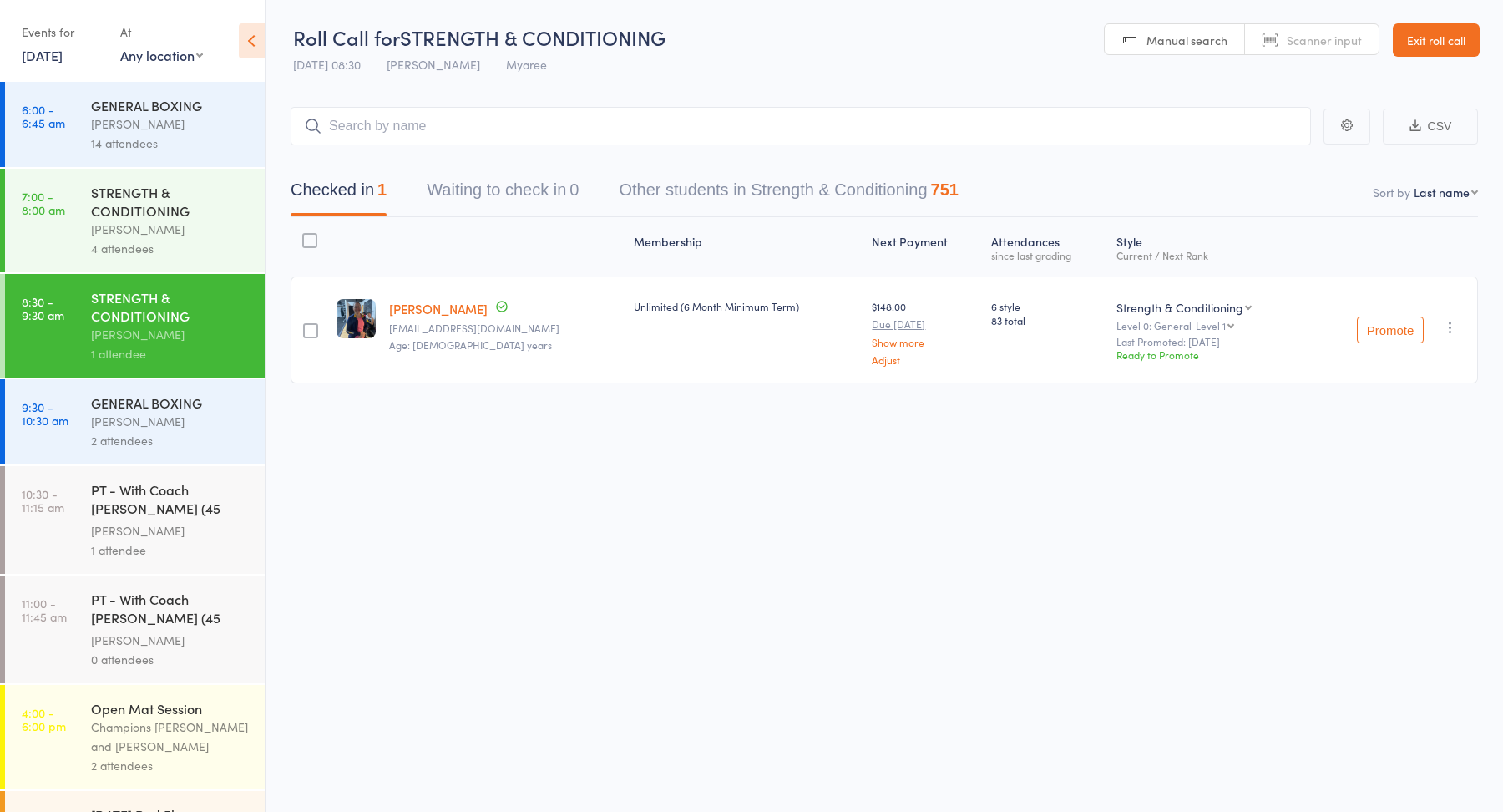
click at [108, 510] on div "PT - With Coach Jordan (45 minutes)" at bounding box center [170, 501] width 159 height 41
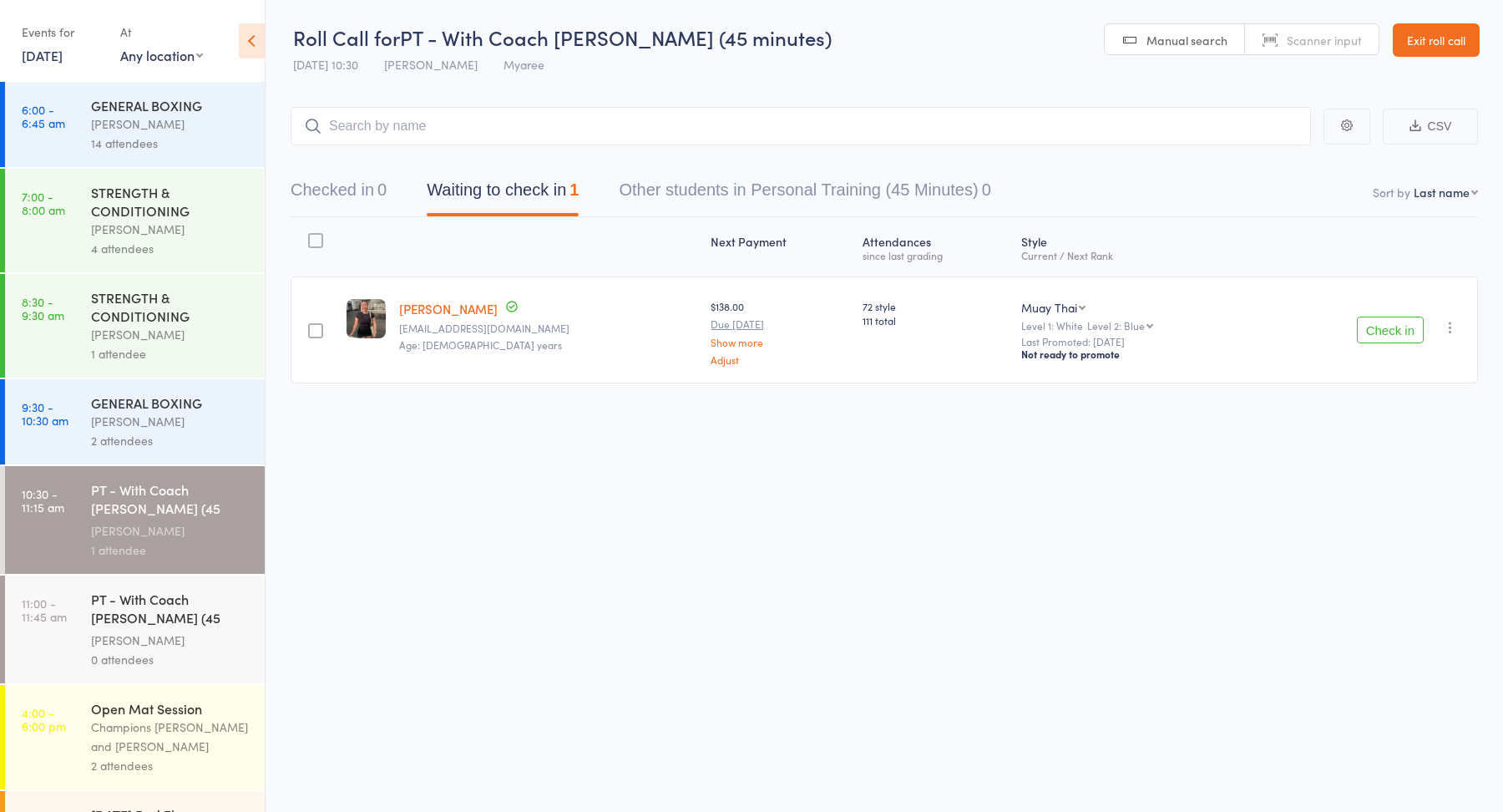
click at [1402, 328] on button "Check in" at bounding box center [1391, 330] width 67 height 27
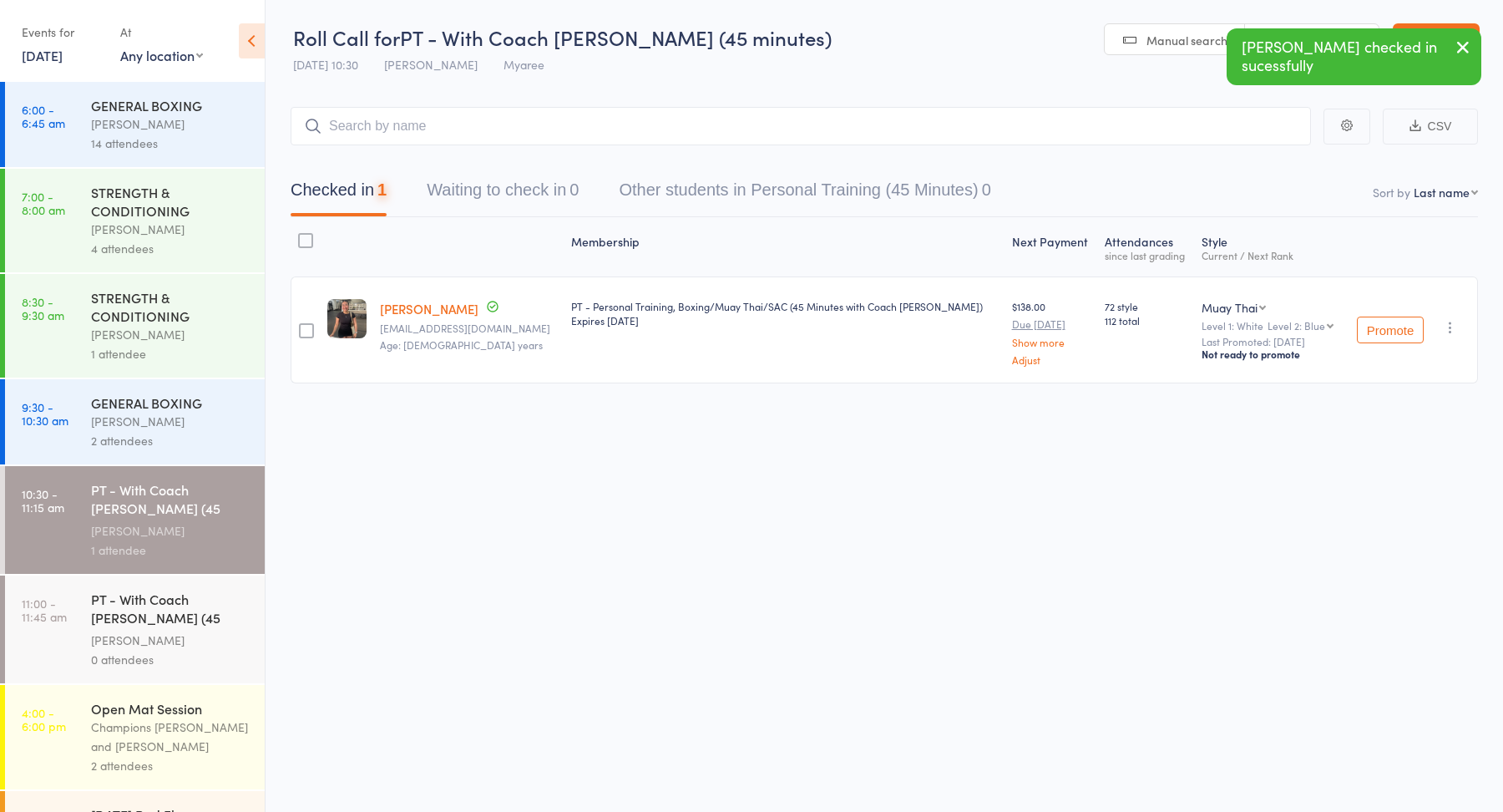
click at [169, 347] on div "1 attendee" at bounding box center [170, 354] width 159 height 20
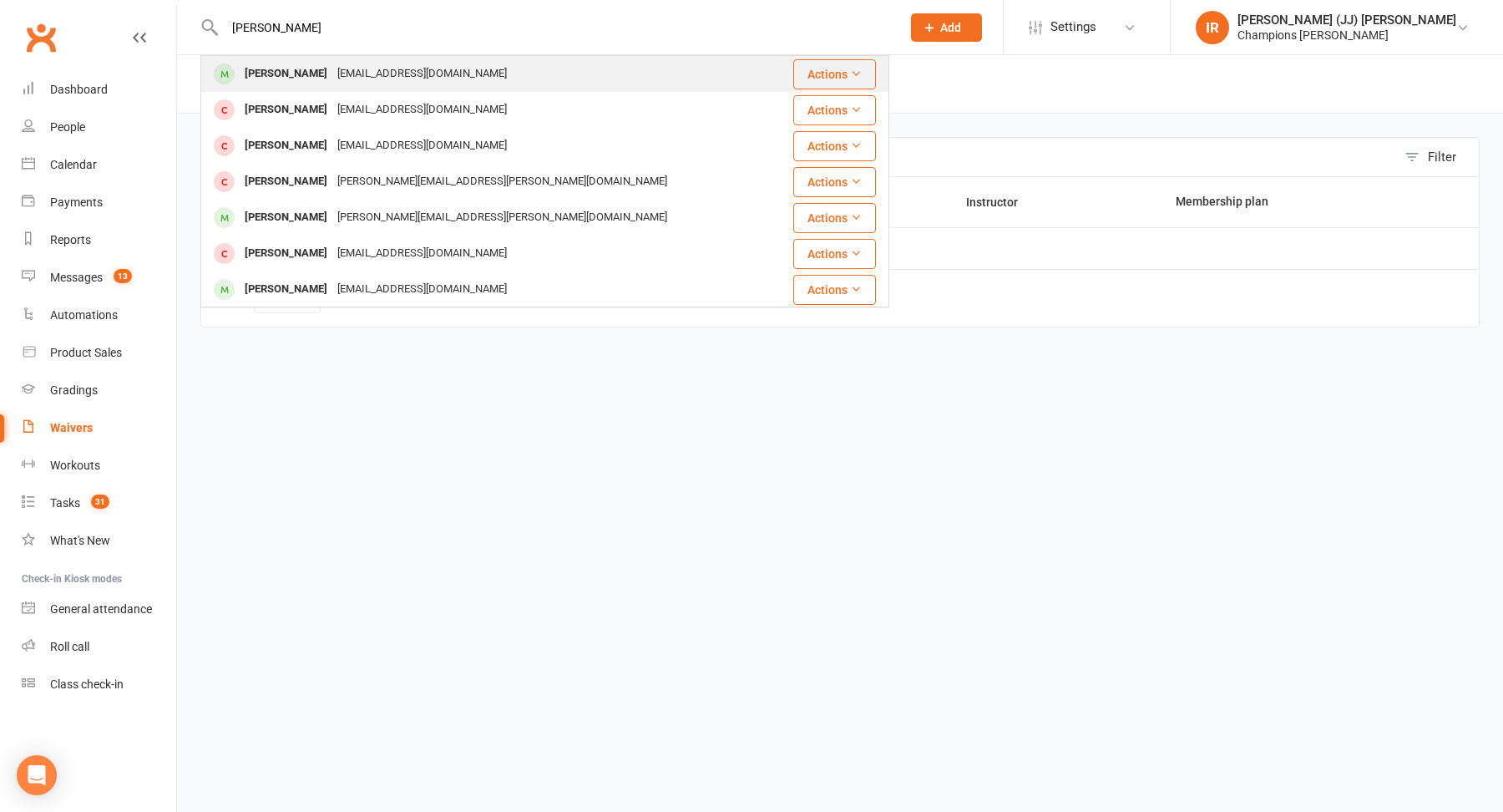
type input "[PERSON_NAME]"
click at [377, 71] on div "[EMAIL_ADDRESS][DOMAIN_NAME]" at bounding box center [422, 74] width 179 height 25
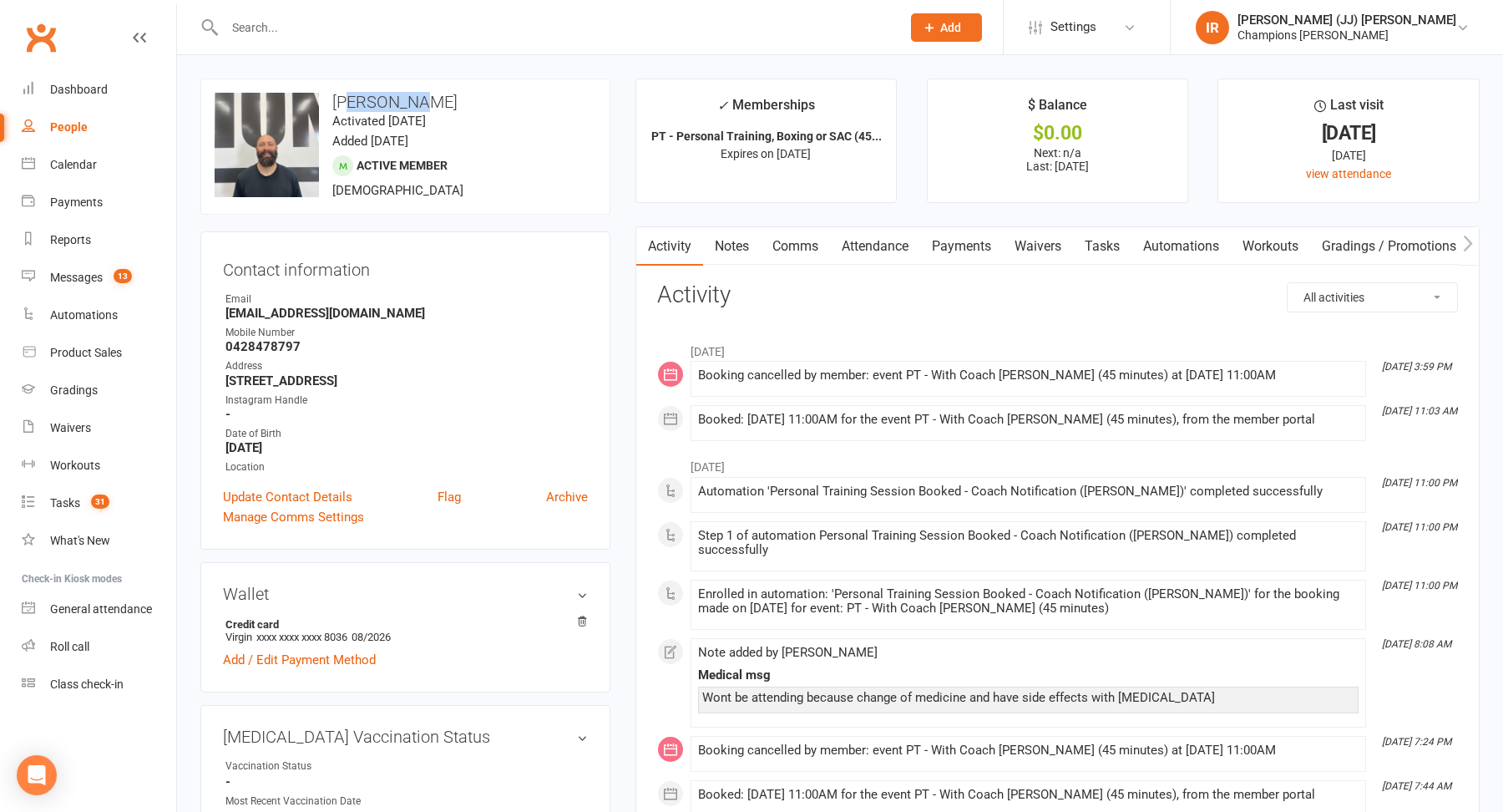
drag, startPoint x: 427, startPoint y: 99, endPoint x: 344, endPoint y: 99, distance: 83.0
click at [344, 99] on h3 "[PERSON_NAME]" at bounding box center [406, 101] width 382 height 19
click at [505, 94] on h3 "[PERSON_NAME]" at bounding box center [406, 101] width 382 height 19
